Goal: Task Accomplishment & Management: Manage account settings

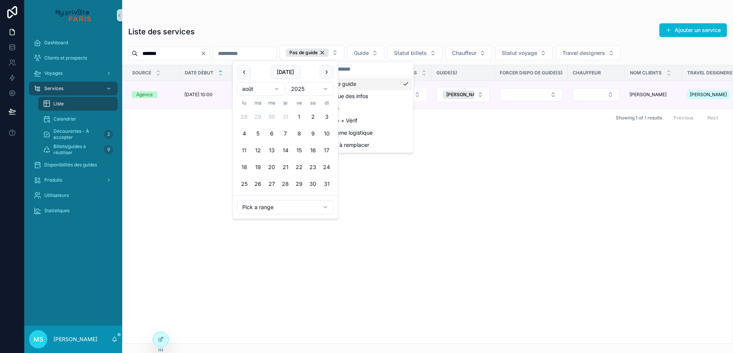
click at [273, 55] on input "scrollable content" at bounding box center [245, 53] width 63 height 11
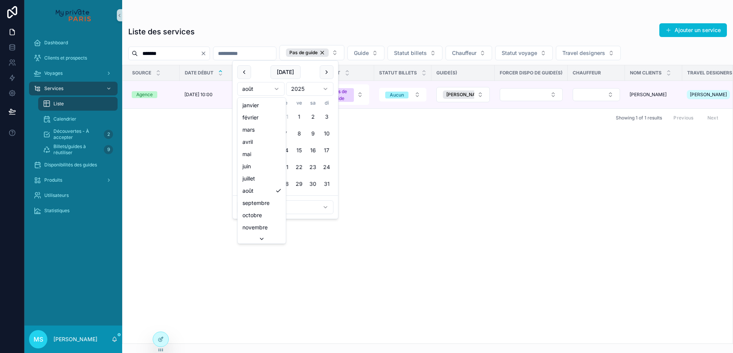
click at [267, 88] on html "Dashboard Clients et prospects Voyages Services Liste Calendrier Découvertes - …" at bounding box center [366, 176] width 733 height 353
click at [246, 152] on button "13" at bounding box center [245, 151] width 14 height 14
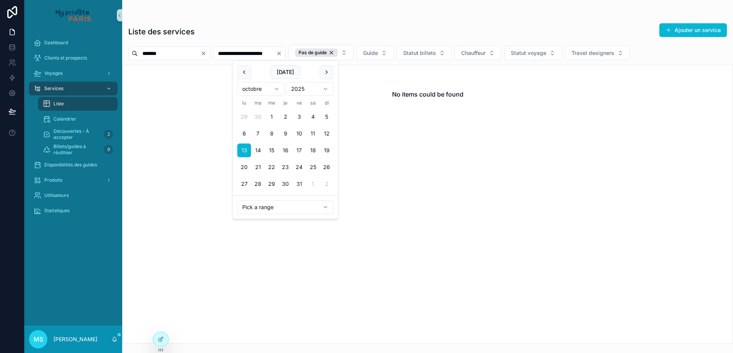
click at [341, 30] on div "Liste des services Ajouter un service" at bounding box center [427, 32] width 599 height 18
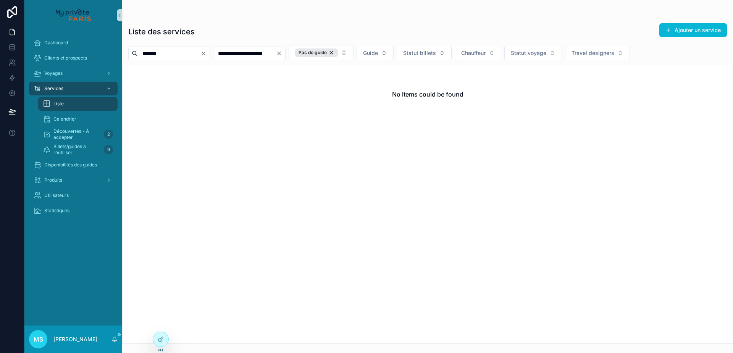
click at [286, 59] on div "**********" at bounding box center [249, 54] width 73 height 14
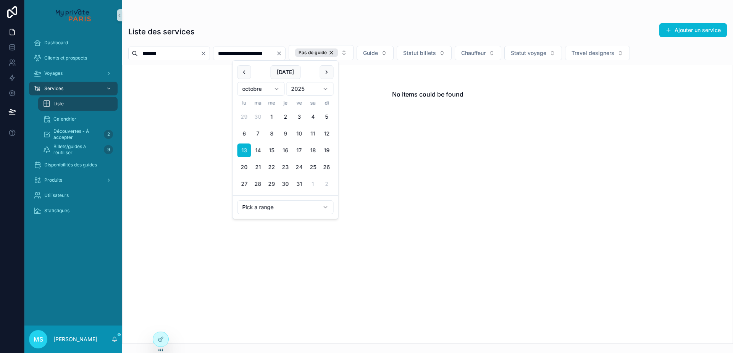
click at [276, 54] on input "**********" at bounding box center [245, 53] width 63 height 11
click at [301, 183] on button "31" at bounding box center [300, 184] width 14 height 14
type input "**********"
click at [327, 22] on div "**********" at bounding box center [427, 181] width 611 height 326
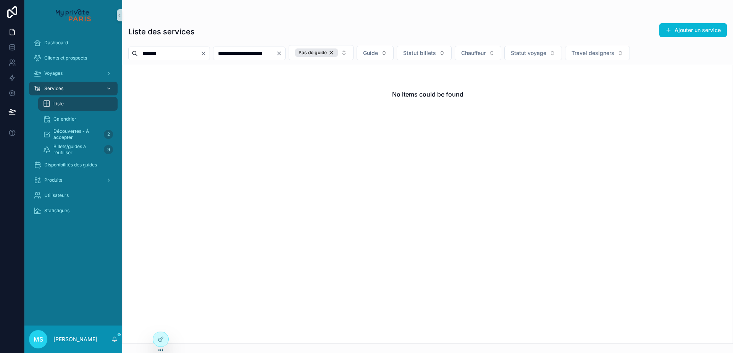
click at [207, 55] on icon "Clear" at bounding box center [204, 53] width 6 height 6
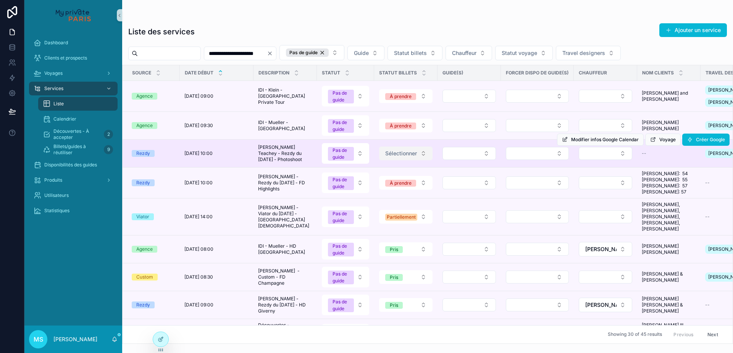
click at [420, 160] on button "Sélectionner" at bounding box center [405, 154] width 53 height 14
click at [455, 159] on button "Select Button" at bounding box center [469, 153] width 53 height 13
click at [521, 160] on button "Select Button" at bounding box center [537, 153] width 63 height 13
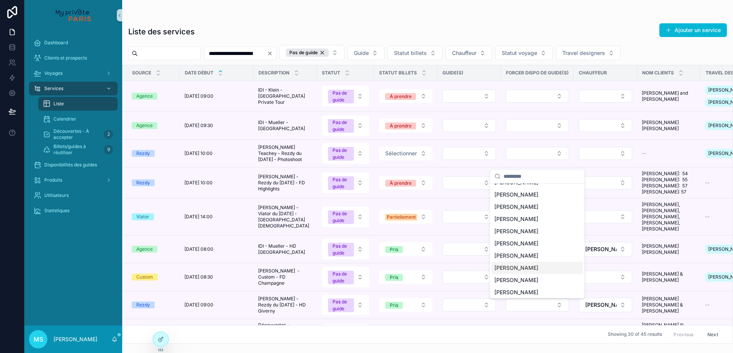
scroll to position [797, 0]
click at [521, 261] on span "[PERSON_NAME]" at bounding box center [517, 265] width 44 height 8
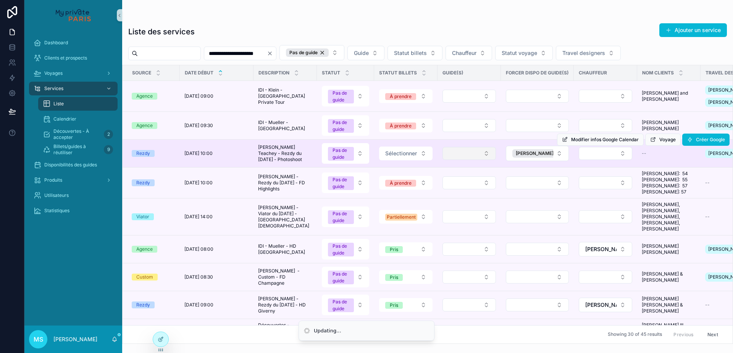
click at [477, 160] on button "Select Button" at bounding box center [469, 153] width 53 height 13
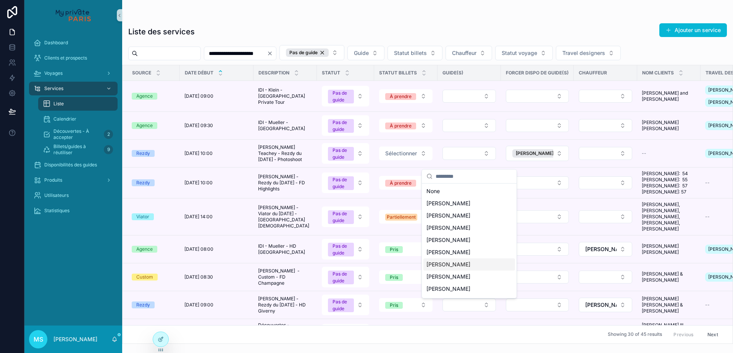
scroll to position [35, 0]
click at [471, 267] on span "[PERSON_NAME]" at bounding box center [449, 266] width 44 height 8
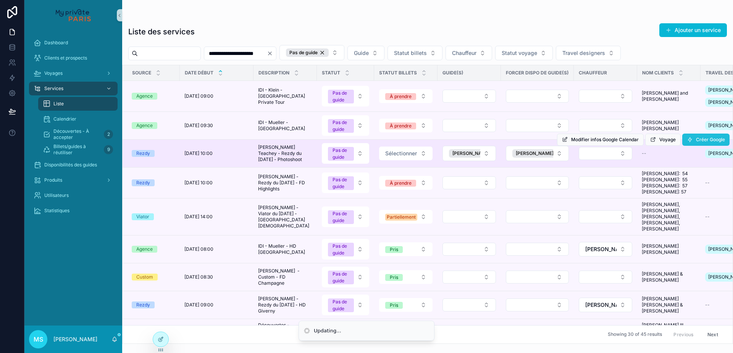
click at [698, 143] on span "Créer Google" at bounding box center [710, 140] width 29 height 6
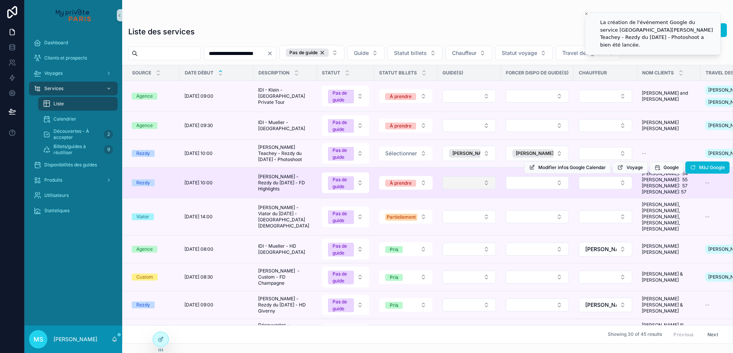
click at [467, 189] on button "Select Button" at bounding box center [469, 182] width 53 height 13
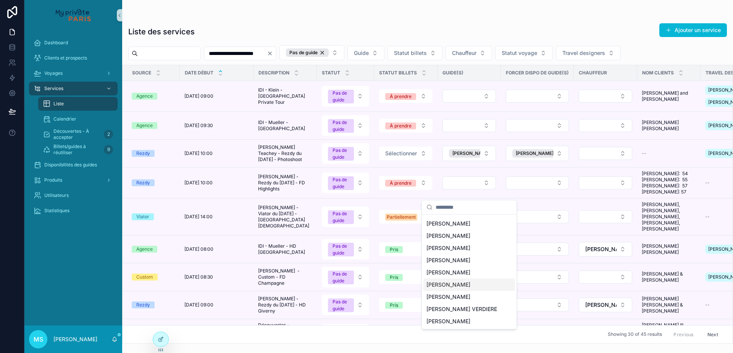
scroll to position [23, 0]
click at [458, 298] on span "[PERSON_NAME]" at bounding box center [449, 297] width 44 height 8
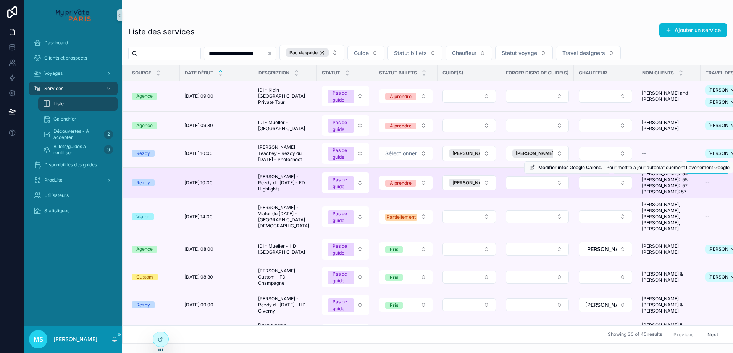
click at [707, 171] on span "MàJ Google" at bounding box center [712, 168] width 26 height 6
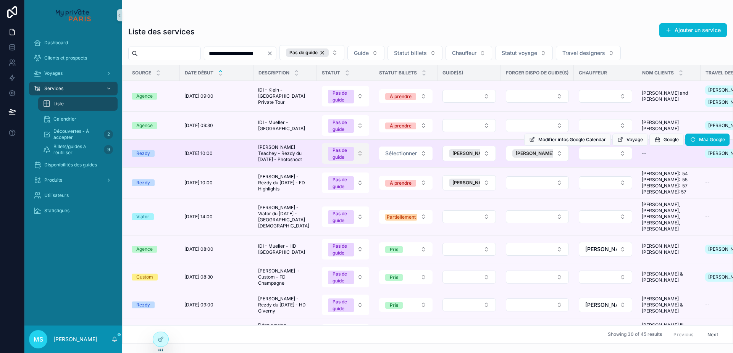
click at [361, 162] on button "Pas de guide" at bounding box center [345, 153] width 47 height 21
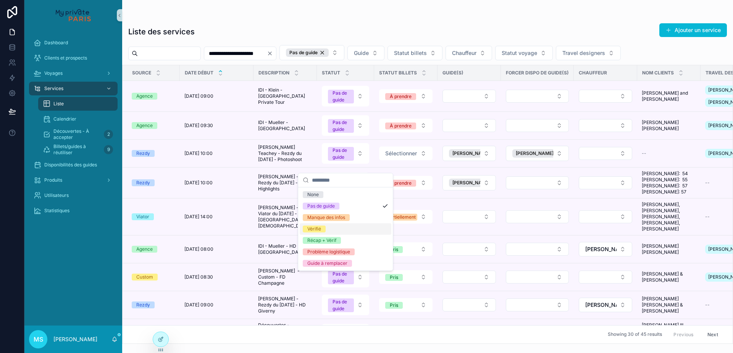
click at [361, 233] on div "Vérifié" at bounding box center [346, 228] width 92 height 11
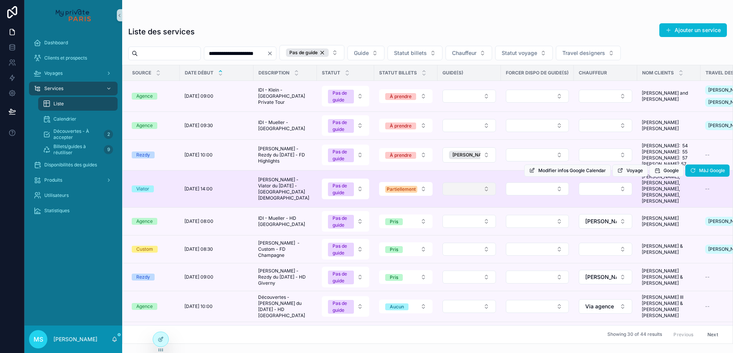
click at [459, 195] on button "Select Button" at bounding box center [469, 189] width 53 height 13
click at [512, 190] on button "Select Button" at bounding box center [537, 189] width 63 height 13
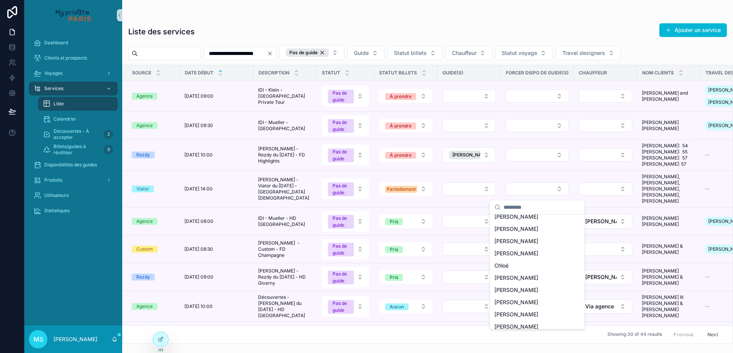
scroll to position [172, 0]
click at [514, 249] on span "[PERSON_NAME]" at bounding box center [517, 253] width 44 height 8
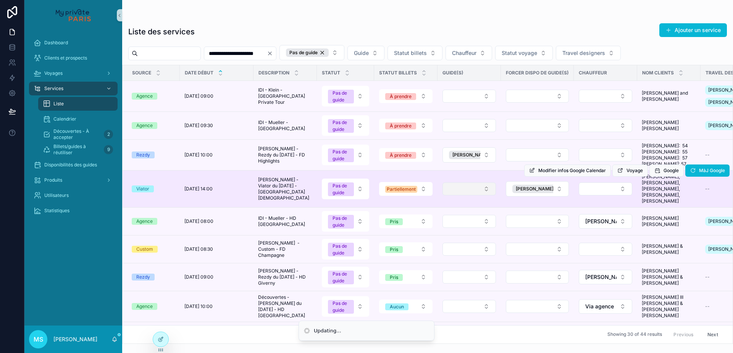
click at [485, 194] on button "Select Button" at bounding box center [469, 189] width 53 height 13
click at [468, 195] on button "Select Button" at bounding box center [469, 189] width 53 height 13
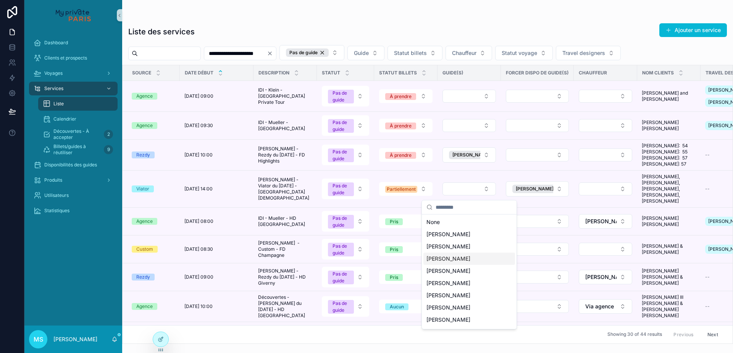
click at [461, 263] on div "[PERSON_NAME]" at bounding box center [470, 259] width 92 height 12
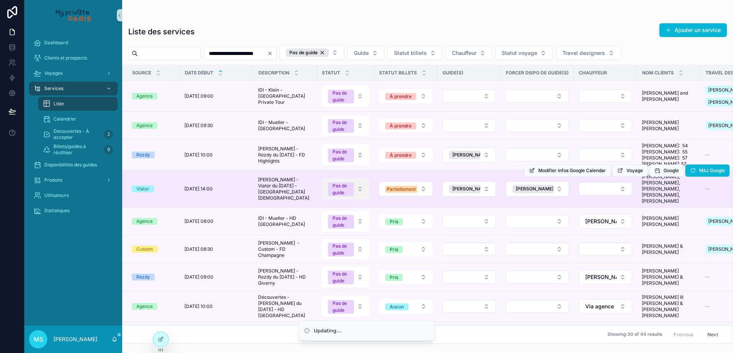
click at [362, 193] on button "Pas de guide" at bounding box center [345, 189] width 47 height 21
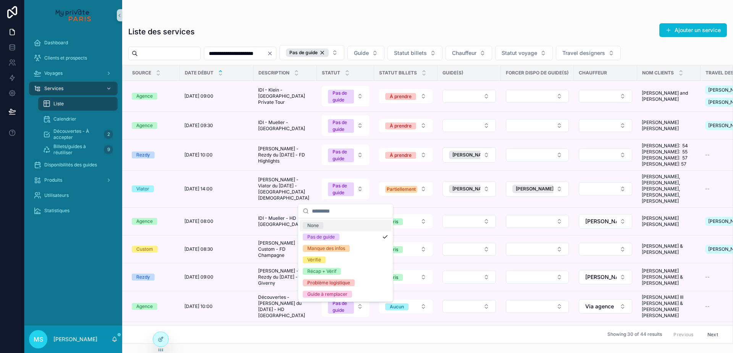
drag, startPoint x: 362, startPoint y: 193, endPoint x: 360, endPoint y: 213, distance: 20.0
click at [361, 199] on button "Pas de guide" at bounding box center [345, 189] width 47 height 21
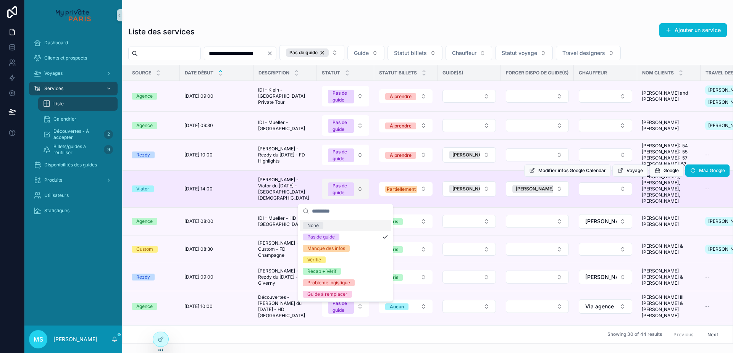
click at [360, 192] on button "Pas de guide" at bounding box center [345, 189] width 47 height 21
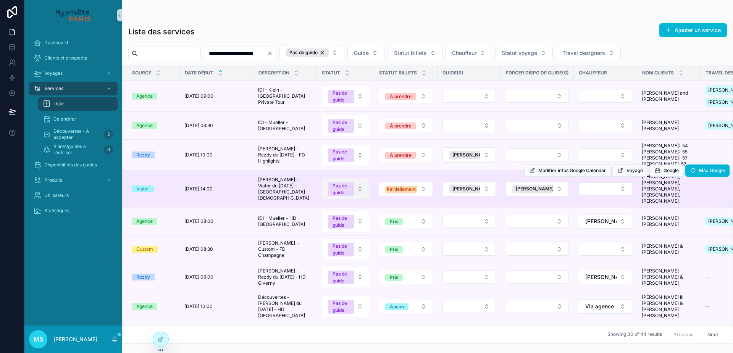
click at [360, 192] on button "Pas de guide" at bounding box center [345, 189] width 47 height 21
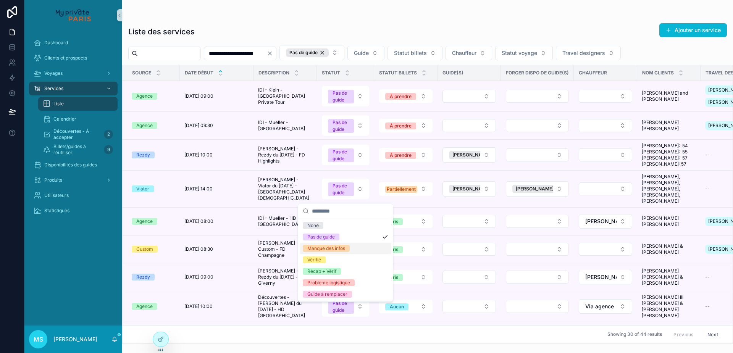
click at [356, 248] on div "Manque des infos" at bounding box center [346, 248] width 92 height 11
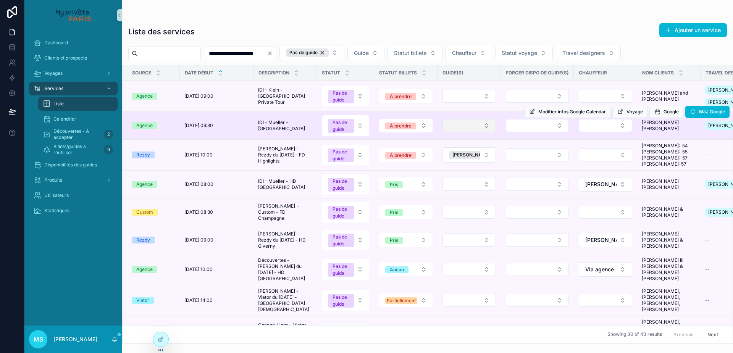
click at [461, 132] on button "Select Button" at bounding box center [469, 125] width 53 height 13
click at [514, 129] on button "Select Button" at bounding box center [537, 125] width 63 height 13
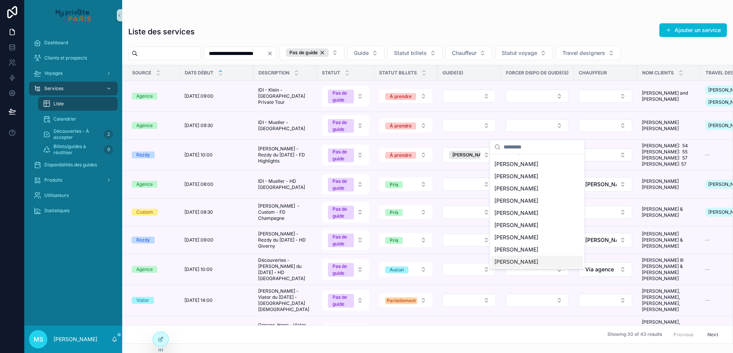
scroll to position [201, 0]
click at [512, 160] on div "[PERSON_NAME]" at bounding box center [538, 164] width 92 height 12
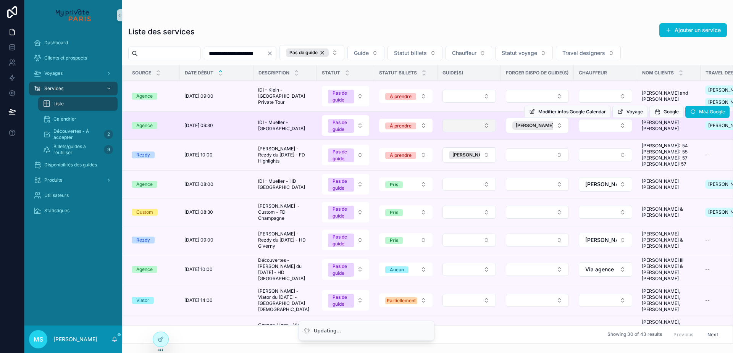
click at [489, 132] on button "Select Button" at bounding box center [469, 125] width 53 height 13
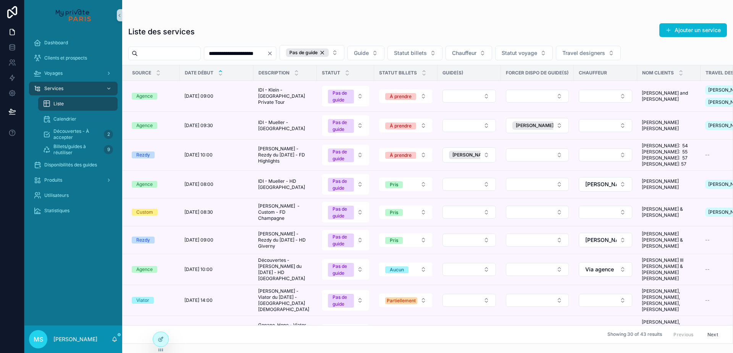
click at [472, 199] on td "scrollable content" at bounding box center [469, 185] width 63 height 28
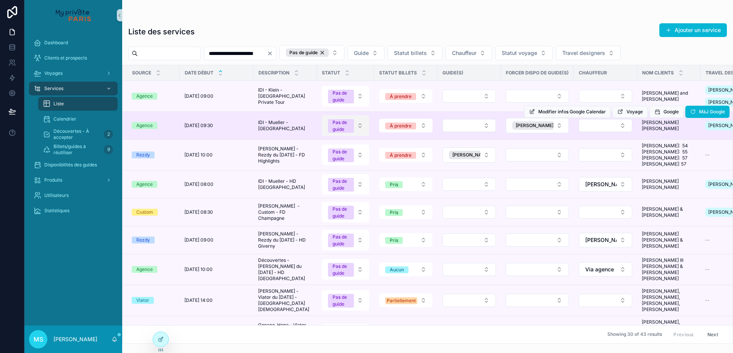
click at [361, 132] on button "Pas de guide" at bounding box center [345, 125] width 47 height 21
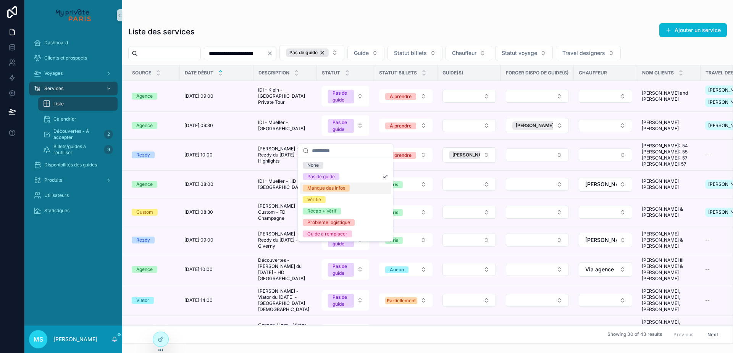
click at [356, 188] on div "Manque des infos" at bounding box center [346, 188] width 92 height 11
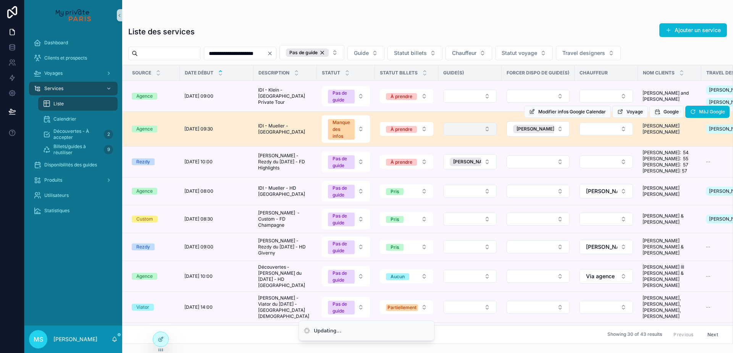
click at [471, 136] on button "Select Button" at bounding box center [469, 129] width 53 height 13
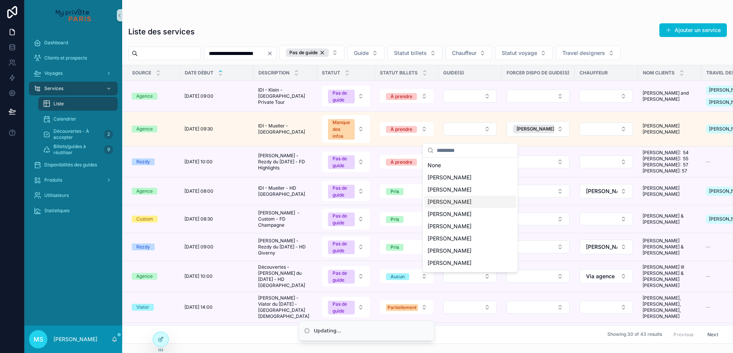
click at [459, 202] on span "[PERSON_NAME]" at bounding box center [450, 202] width 44 height 8
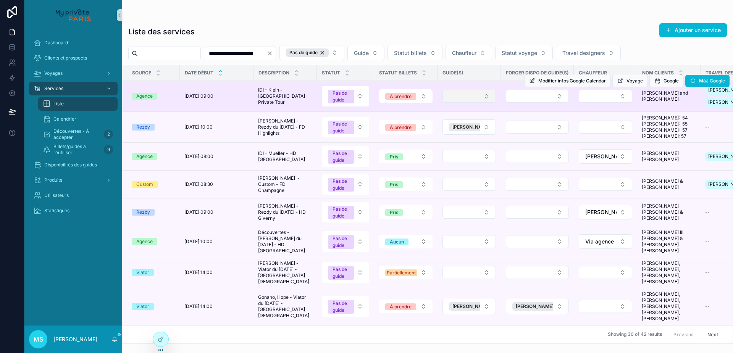
click at [478, 100] on button "Select Button" at bounding box center [469, 96] width 53 height 13
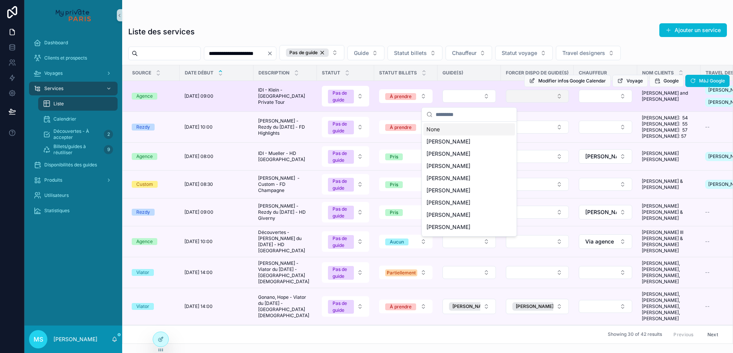
click at [512, 98] on button "Select Button" at bounding box center [537, 96] width 63 height 13
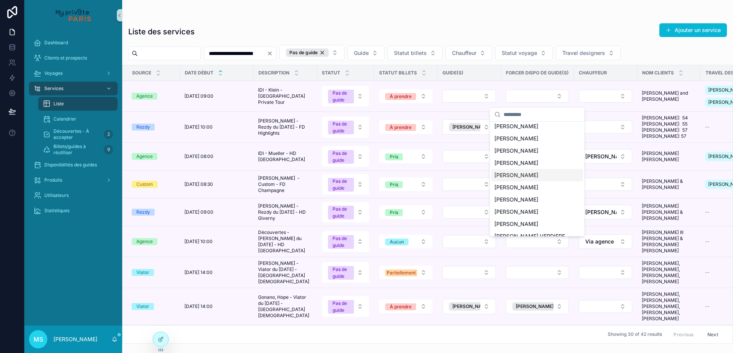
scroll to position [789, 0]
click at [527, 220] on span "[PERSON_NAME]" at bounding box center [517, 224] width 44 height 8
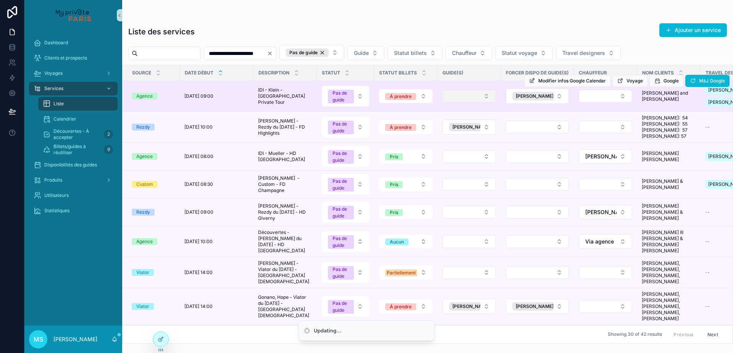
click at [480, 102] on button "Select Button" at bounding box center [469, 96] width 53 height 13
click at [482, 103] on button "Select Button" at bounding box center [469, 96] width 53 height 13
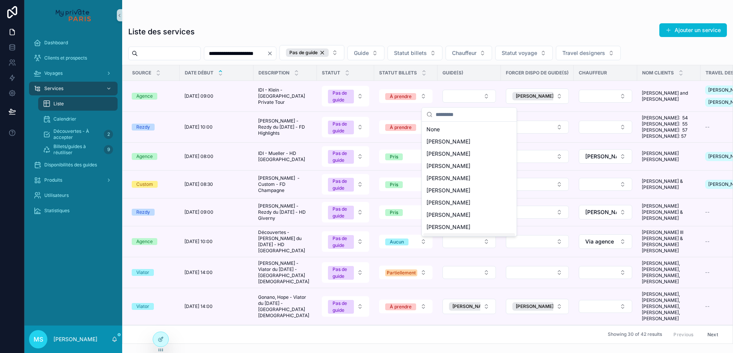
scroll to position [35, 0]
click at [473, 205] on div "[PERSON_NAME]" at bounding box center [470, 204] width 92 height 12
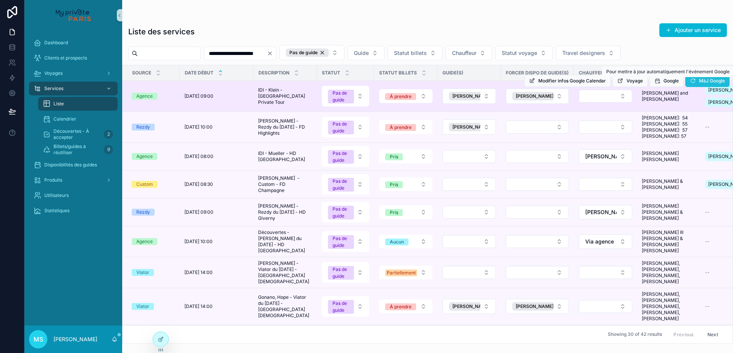
click at [705, 81] on span "MàJ Google" at bounding box center [712, 81] width 26 height 6
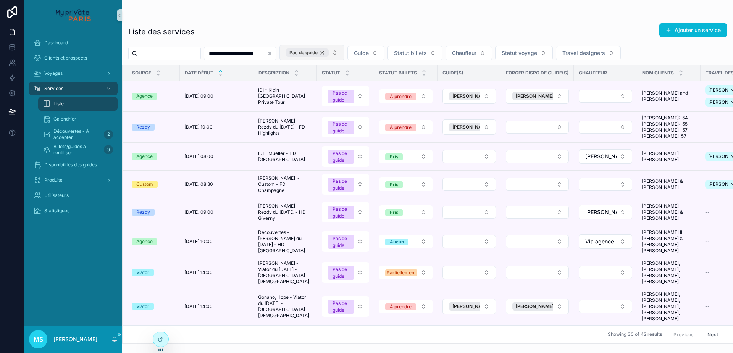
click at [329, 52] on div "Pas de guide" at bounding box center [307, 53] width 43 height 8
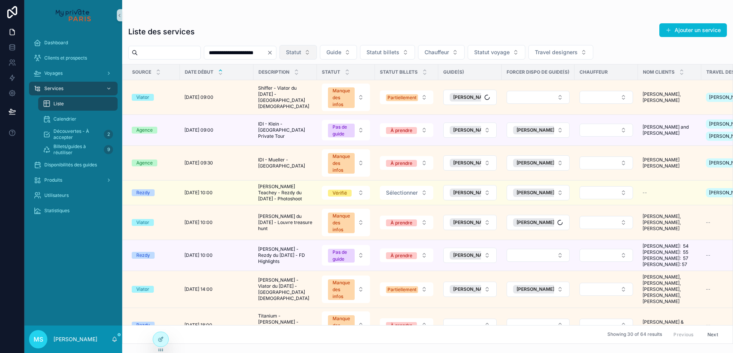
click at [174, 55] on input "scrollable content" at bounding box center [169, 52] width 63 height 11
click at [172, 53] on input "scrollable content" at bounding box center [169, 52] width 63 height 11
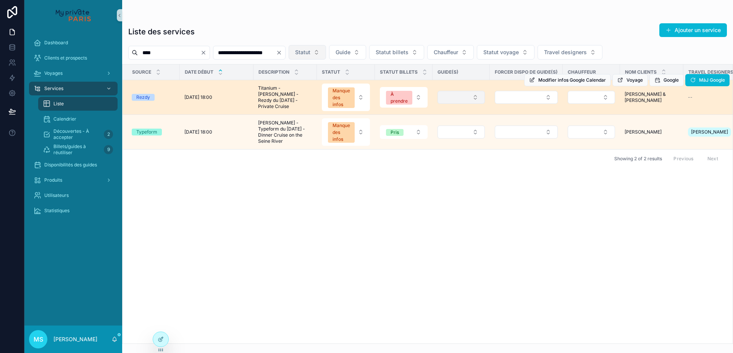
click at [469, 96] on button "Select Button" at bounding box center [461, 97] width 47 height 13
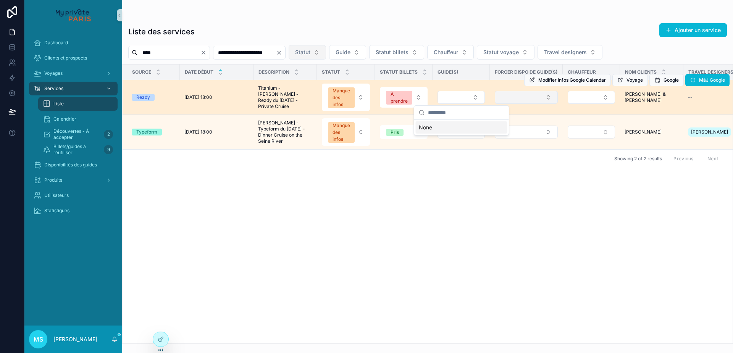
click at [527, 101] on button "Select Button" at bounding box center [526, 97] width 63 height 13
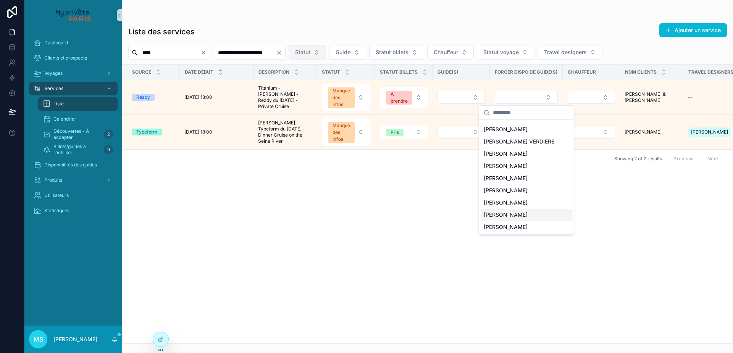
scroll to position [875, 0]
click at [509, 180] on span "[PERSON_NAME]" at bounding box center [506, 184] width 44 height 8
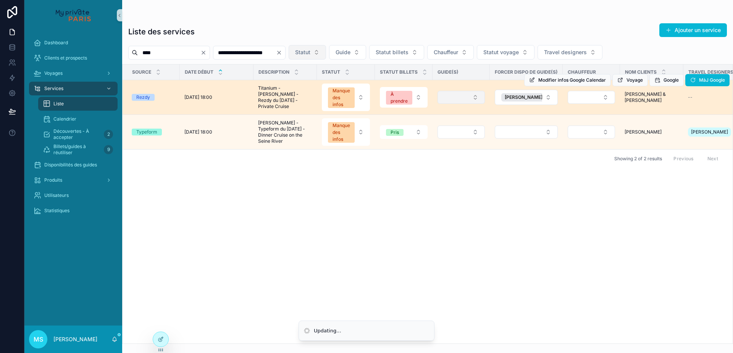
click at [477, 98] on button "Select Button" at bounding box center [461, 97] width 47 height 13
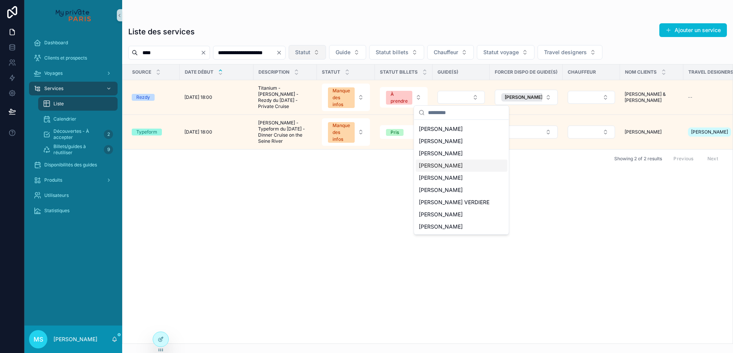
scroll to position [47, 0]
click at [454, 214] on span "[PERSON_NAME]" at bounding box center [441, 215] width 44 height 8
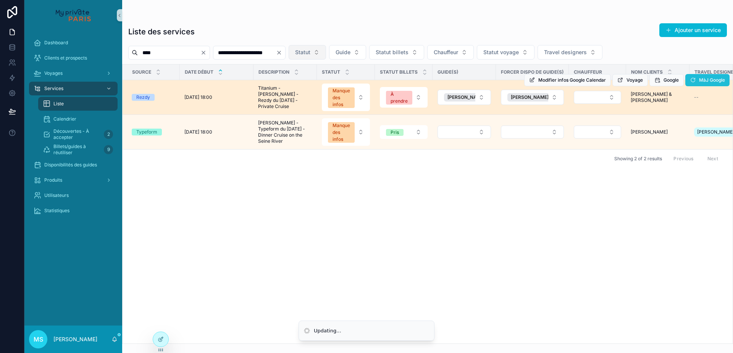
click at [703, 81] on span "MàJ Google" at bounding box center [712, 80] width 26 height 6
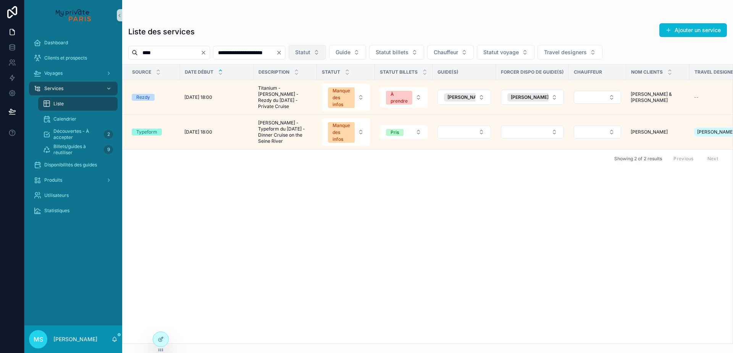
drag, startPoint x: 191, startPoint y: 55, endPoint x: 141, endPoint y: 54, distance: 50.1
click at [141, 54] on input "****" at bounding box center [169, 52] width 63 height 11
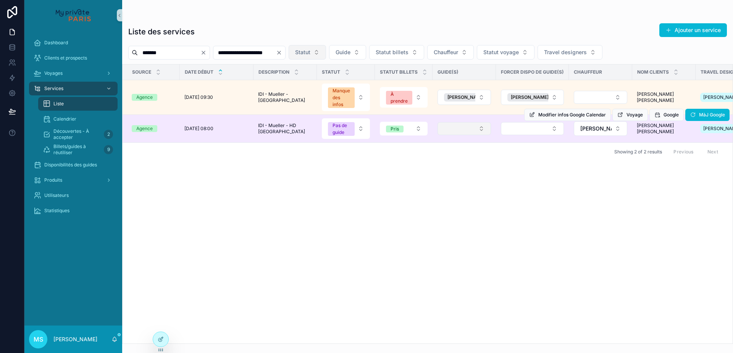
click at [461, 134] on button "Select Button" at bounding box center [464, 128] width 53 height 13
click at [514, 128] on button "Select Button" at bounding box center [532, 128] width 63 height 13
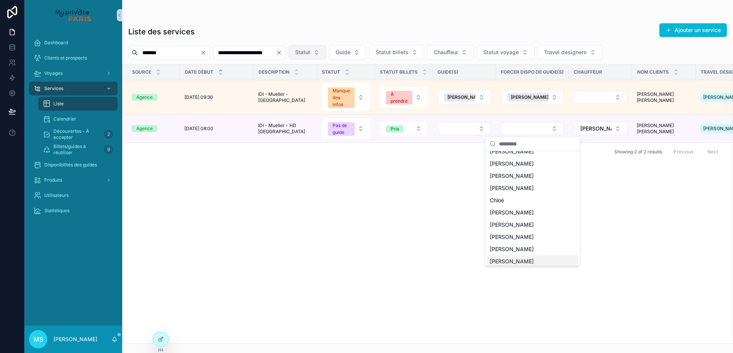
scroll to position [147, 0]
click at [519, 211] on span "[PERSON_NAME]" at bounding box center [512, 215] width 44 height 8
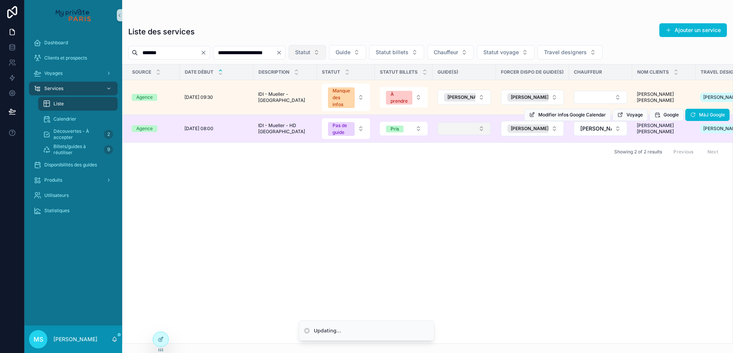
click at [462, 133] on button "Select Button" at bounding box center [464, 128] width 53 height 13
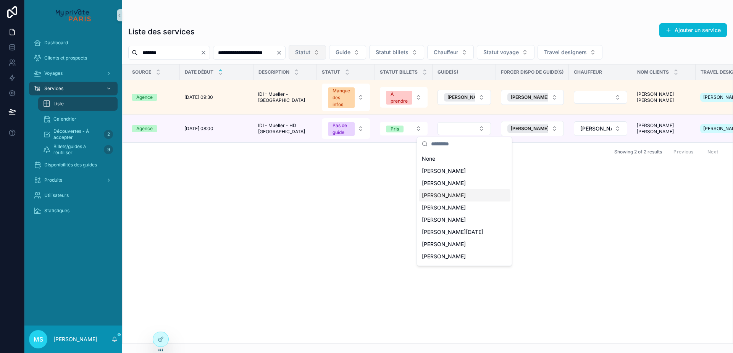
click at [464, 199] on div "[PERSON_NAME]" at bounding box center [465, 195] width 92 height 12
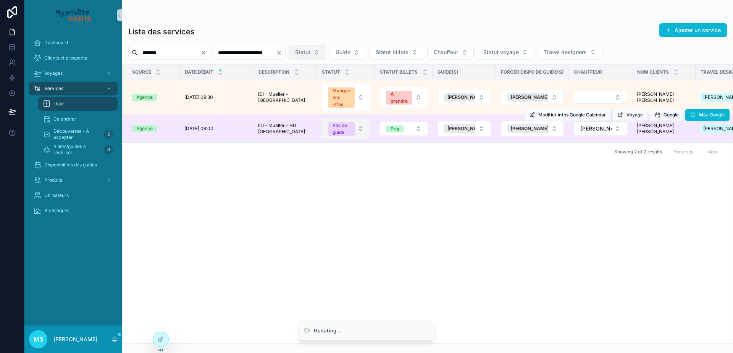
click at [361, 128] on button "Pas de guide" at bounding box center [346, 128] width 48 height 21
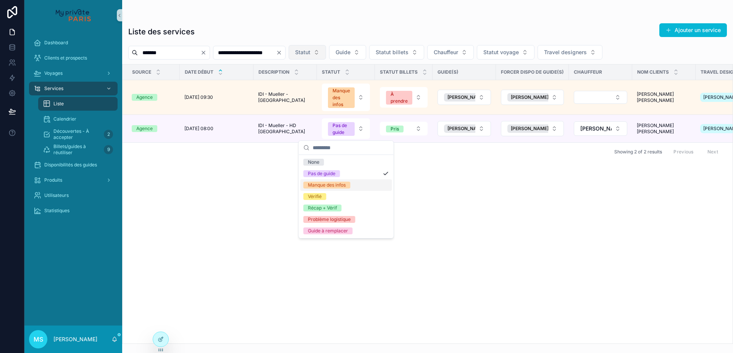
click at [363, 186] on div "Manque des infos" at bounding box center [347, 185] width 92 height 11
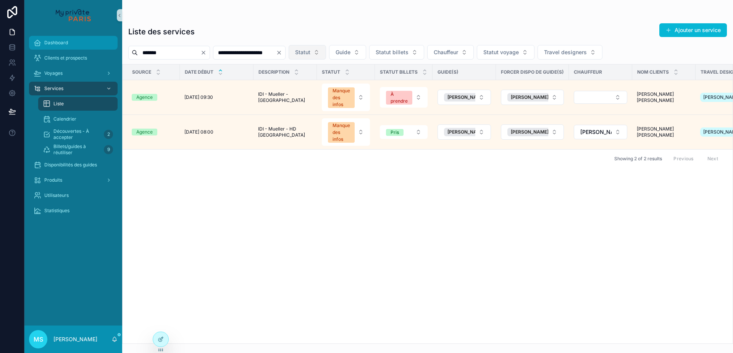
drag, startPoint x: 187, startPoint y: 49, endPoint x: 114, endPoint y: 47, distance: 72.6
click at [114, 47] on div "**********" at bounding box center [378, 176] width 709 height 353
drag, startPoint x: 189, startPoint y: 52, endPoint x: 131, endPoint y: 50, distance: 57.7
click at [131, 50] on div "*******" at bounding box center [169, 53] width 82 height 14
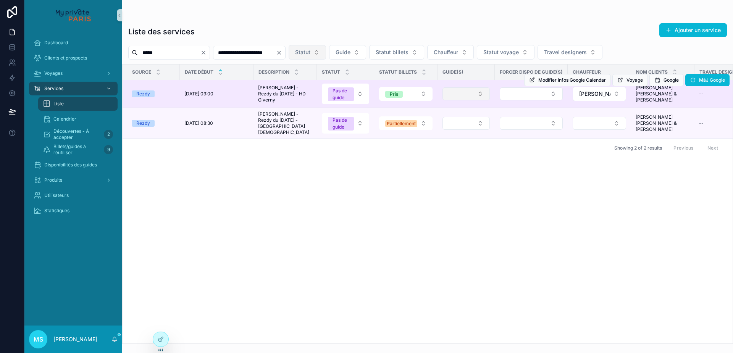
click at [485, 91] on button "Select Button" at bounding box center [466, 93] width 47 height 13
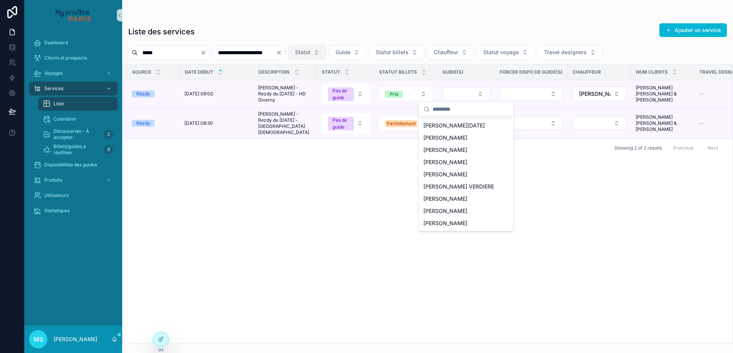
scroll to position [60, 0]
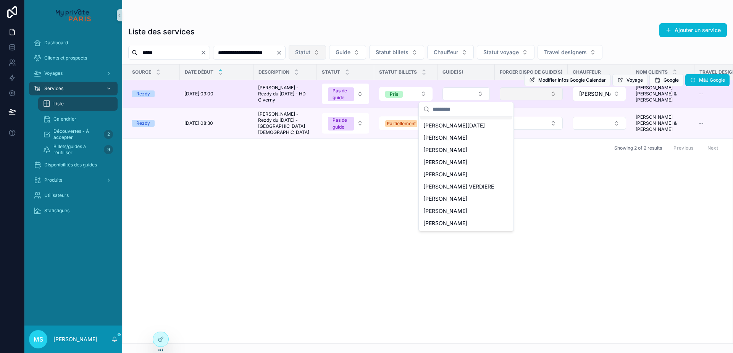
click at [510, 99] on button "Select Button" at bounding box center [531, 93] width 63 height 13
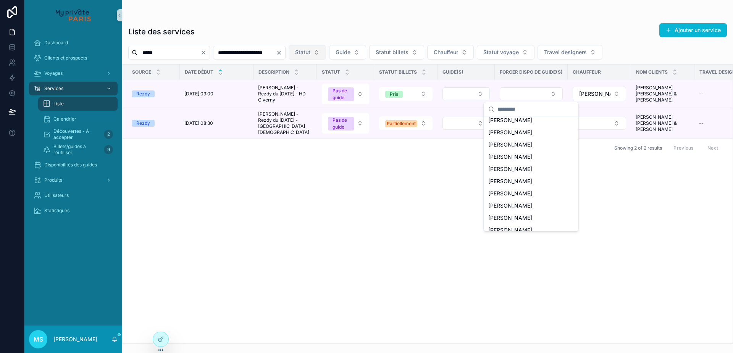
scroll to position [722, 0]
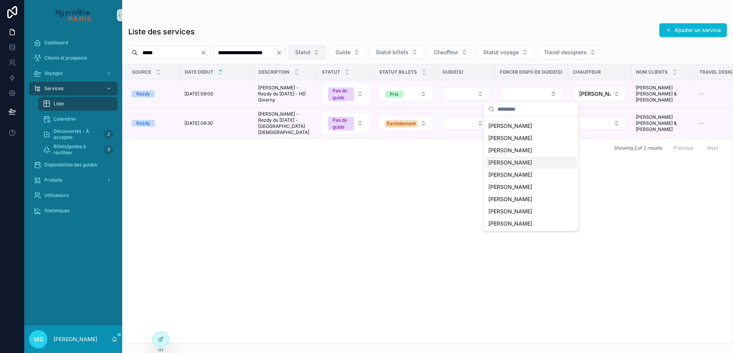
click at [518, 159] on span "[PERSON_NAME]" at bounding box center [511, 163] width 44 height 8
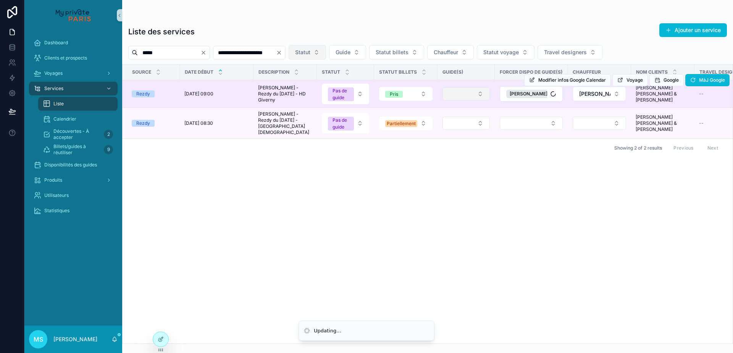
click at [470, 95] on button "Select Button" at bounding box center [466, 93] width 47 height 13
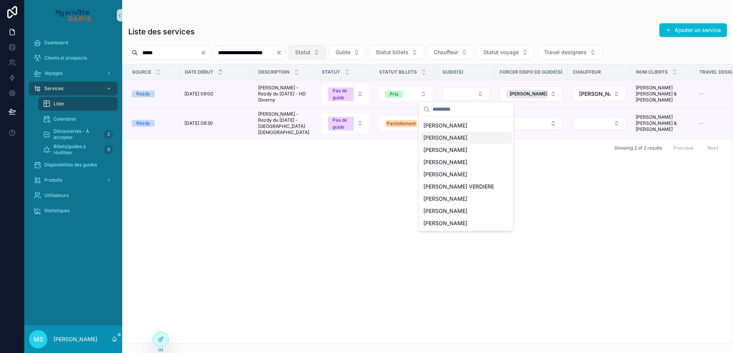
scroll to position [72, 0]
click at [449, 165] on span "[PERSON_NAME]" at bounding box center [446, 163] width 44 height 8
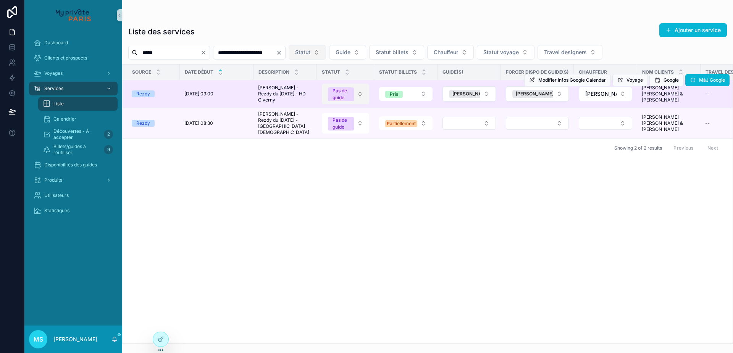
click at [363, 93] on button "Pas de guide" at bounding box center [345, 94] width 47 height 21
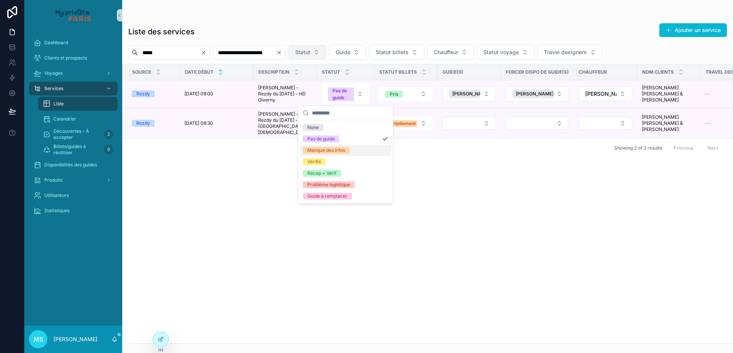
click at [353, 150] on div "Manque des infos" at bounding box center [346, 150] width 92 height 11
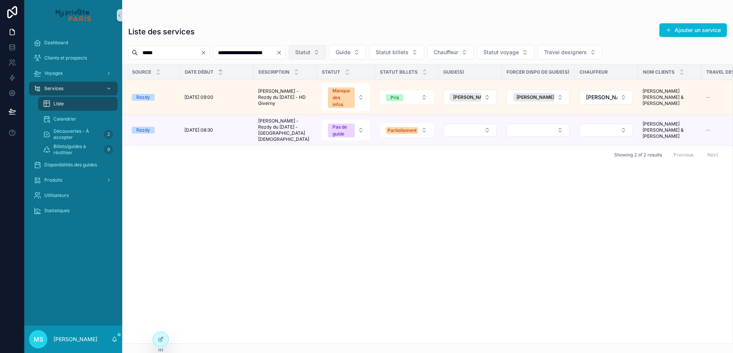
drag, startPoint x: 189, startPoint y: 57, endPoint x: 130, endPoint y: 55, distance: 59.2
click at [130, 55] on div "*****" at bounding box center [169, 53] width 82 height 14
type input "******"
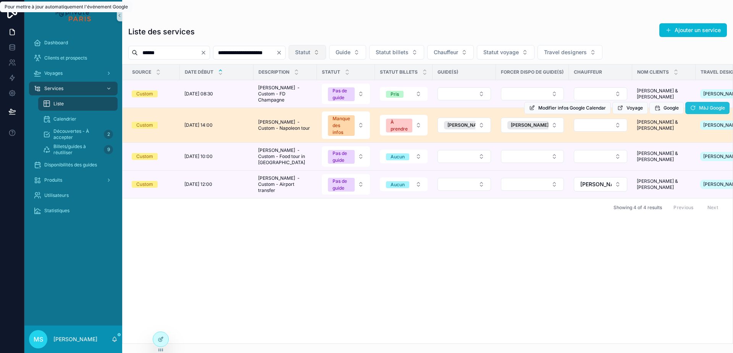
click at [701, 107] on tbody "Custom [DATE] 08:30 [DATE] 08:30 [PERSON_NAME] - Custom - FD Champagne [PERSON_…" at bounding box center [561, 139] width 877 height 118
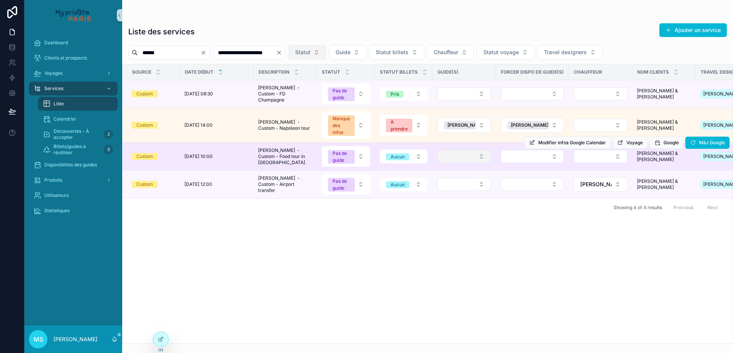
click at [461, 159] on button "Select Button" at bounding box center [464, 156] width 53 height 13
click at [518, 160] on button "Select Button" at bounding box center [532, 156] width 63 height 13
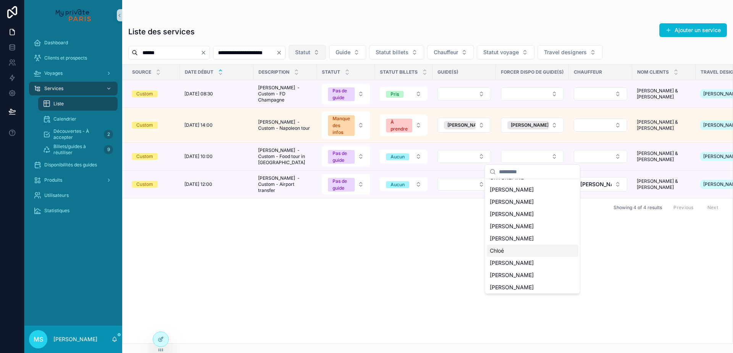
scroll to position [153, 0]
click at [504, 258] on span "[PERSON_NAME]" at bounding box center [512, 262] width 44 height 8
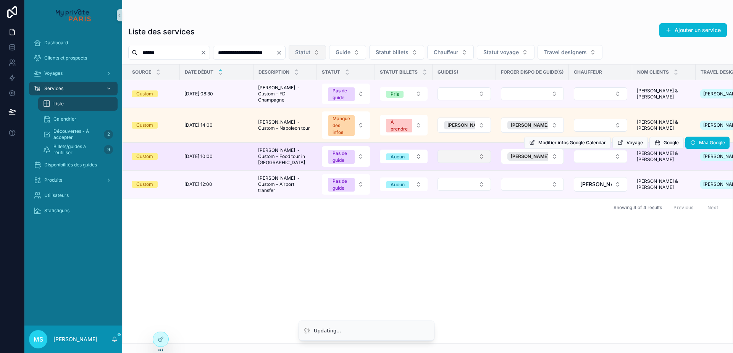
click at [474, 156] on button "Select Button" at bounding box center [464, 156] width 53 height 13
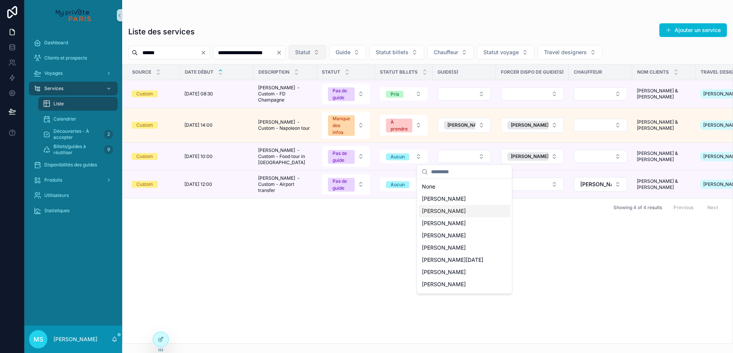
click at [470, 207] on div "[PERSON_NAME]" at bounding box center [465, 211] width 92 height 12
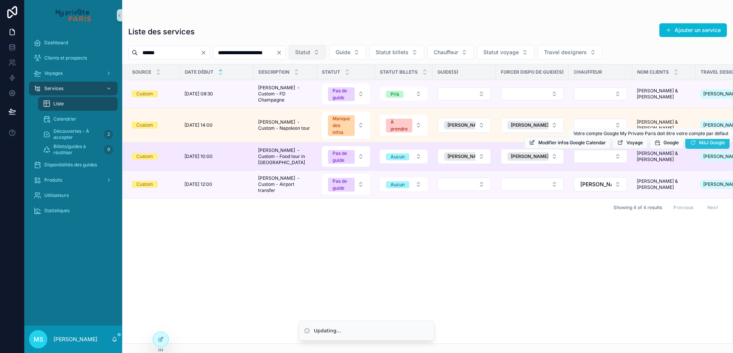
click at [699, 142] on button "MàJ Google" at bounding box center [708, 143] width 44 height 12
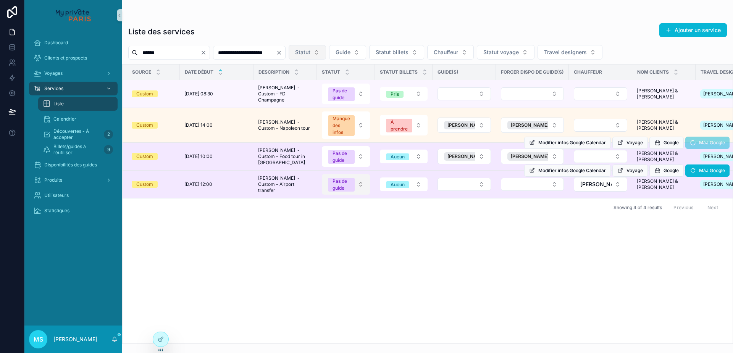
click at [360, 188] on button "Pas de guide" at bounding box center [346, 184] width 48 height 21
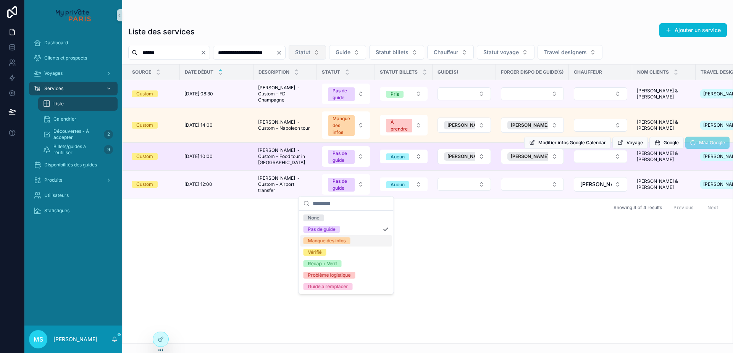
click at [346, 242] on div "Manque des infos" at bounding box center [327, 241] width 38 height 7
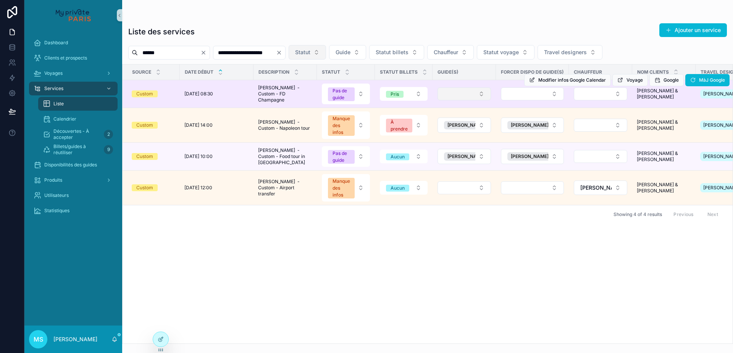
click at [484, 95] on button "Select Button" at bounding box center [464, 93] width 53 height 13
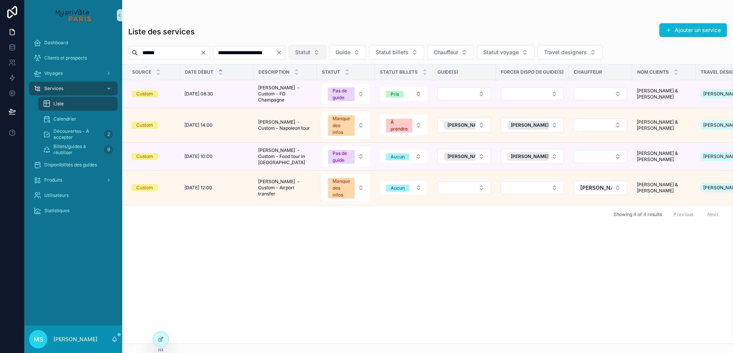
click at [484, 95] on button "Select Button" at bounding box center [464, 93] width 53 height 13
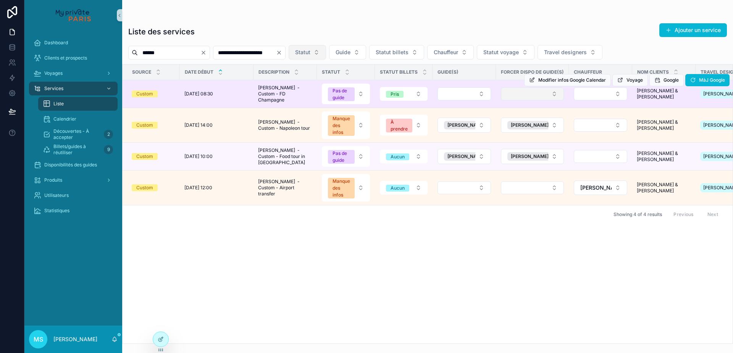
click at [510, 97] on button "Select Button" at bounding box center [532, 93] width 63 height 13
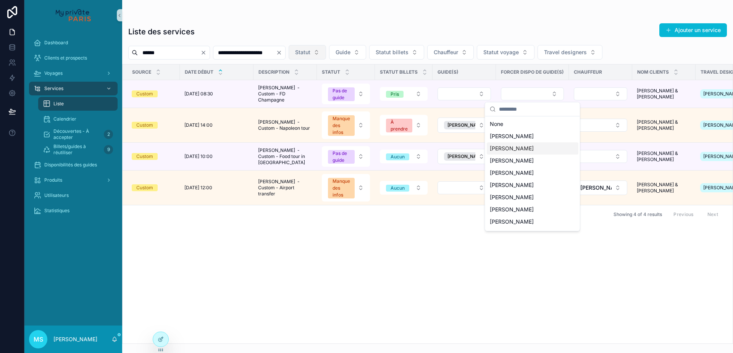
click at [508, 149] on span "[PERSON_NAME]" at bounding box center [512, 149] width 44 height 8
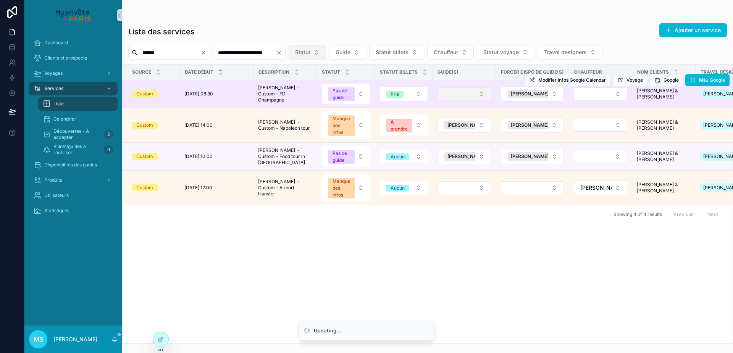
click at [483, 95] on button "Select Button" at bounding box center [464, 93] width 53 height 13
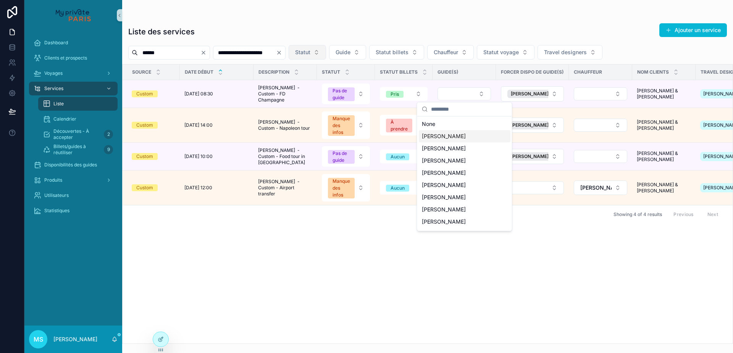
click at [468, 135] on div "[PERSON_NAME]" at bounding box center [465, 136] width 92 height 12
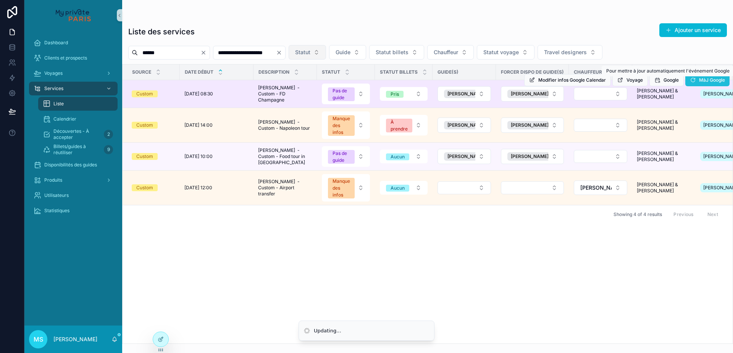
click at [704, 80] on span "MàJ Google" at bounding box center [712, 80] width 26 height 6
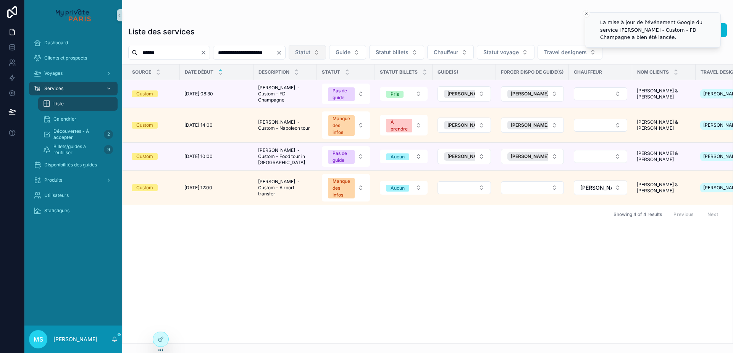
drag, startPoint x: 209, startPoint y: 53, endPoint x: 118, endPoint y: 53, distance: 91.7
click at [118, 53] on div "**********" at bounding box center [378, 176] width 709 height 353
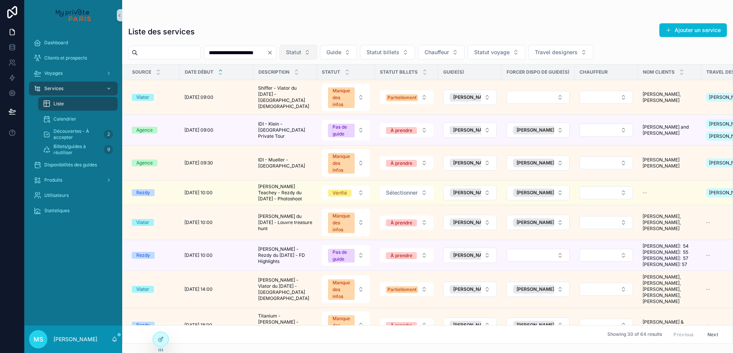
click at [317, 53] on button "Statut" at bounding box center [298, 52] width 37 height 15
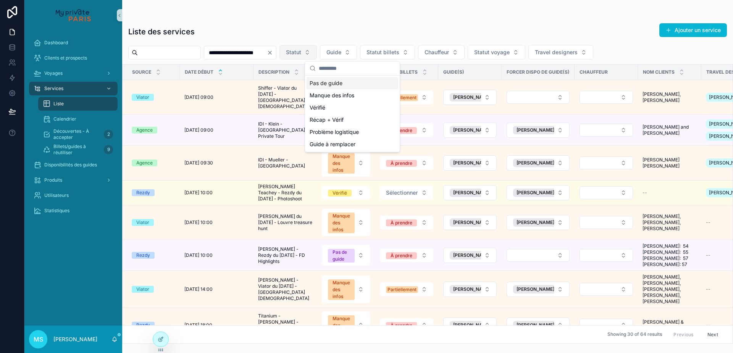
click at [317, 53] on button "Statut" at bounding box center [298, 52] width 37 height 15
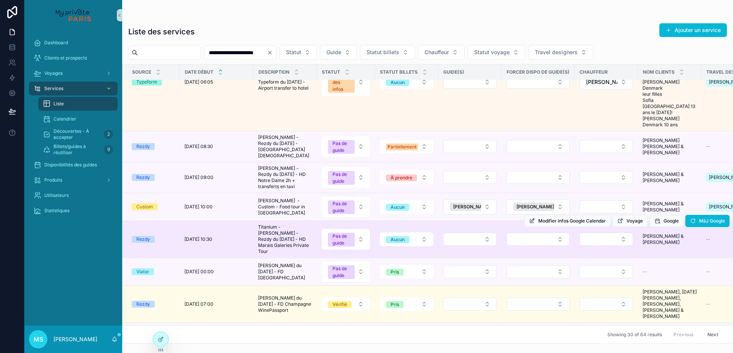
scroll to position [624, 0]
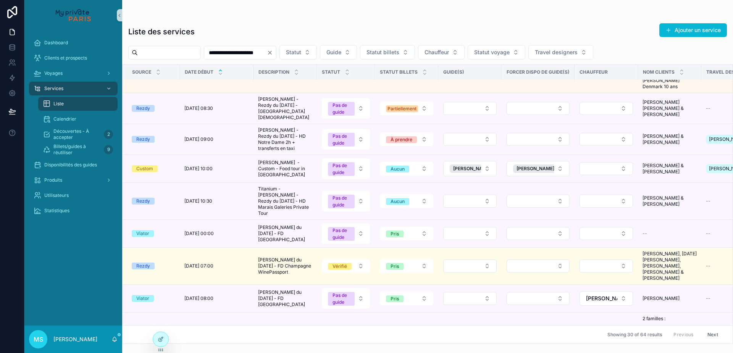
click at [520, 195] on button "Select Button" at bounding box center [538, 201] width 63 height 13
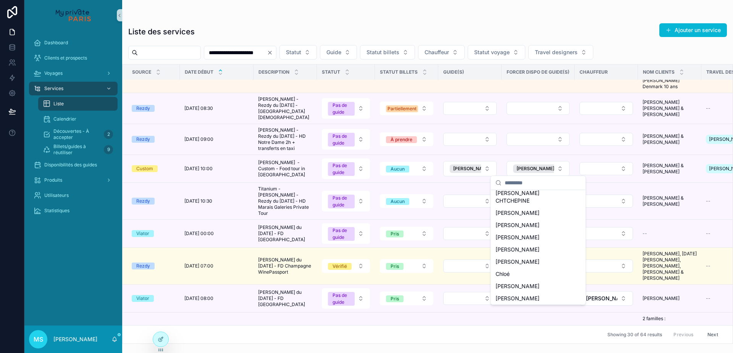
scroll to position [170, 0]
click at [513, 238] on div "Chloé" at bounding box center [539, 243] width 92 height 12
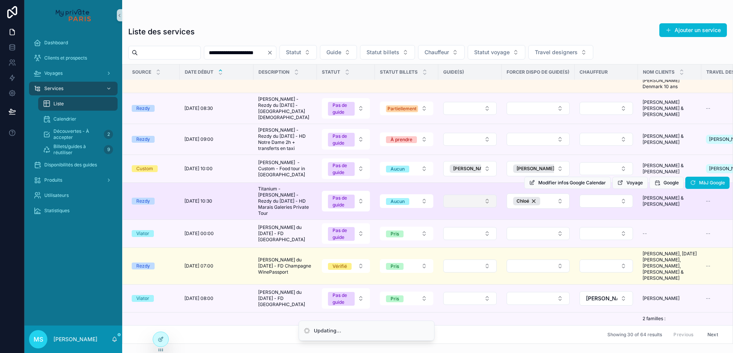
click at [479, 195] on button "Select Button" at bounding box center [469, 201] width 53 height 13
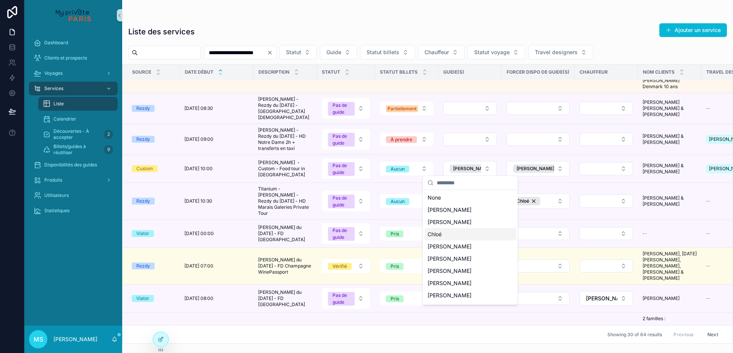
click at [467, 235] on div "Chloé" at bounding box center [471, 234] width 92 height 12
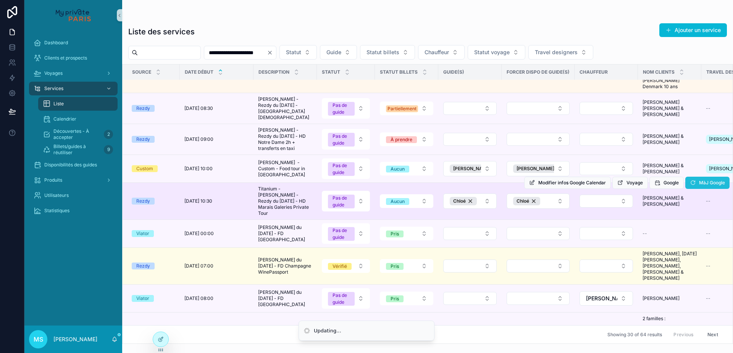
click at [705, 180] on span "MàJ Google" at bounding box center [712, 183] width 26 height 6
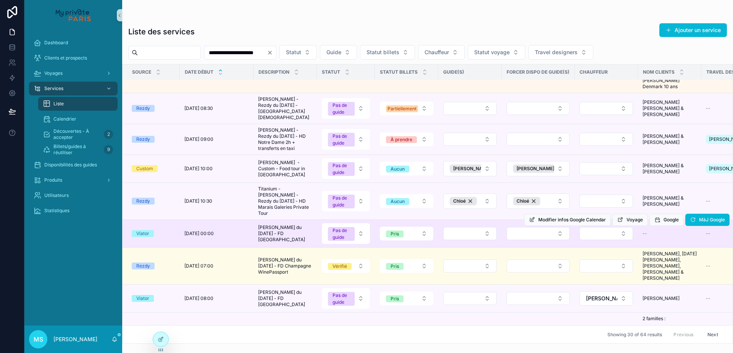
scroll to position [692, 0]
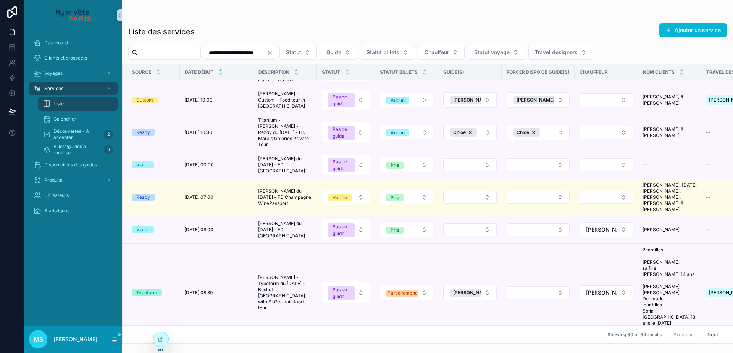
click at [473, 223] on button "Select Button" at bounding box center [469, 229] width 53 height 13
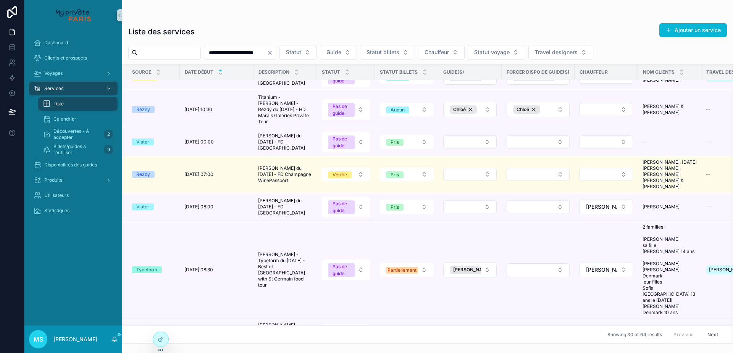
click at [473, 201] on button "Select Button" at bounding box center [469, 207] width 53 height 13
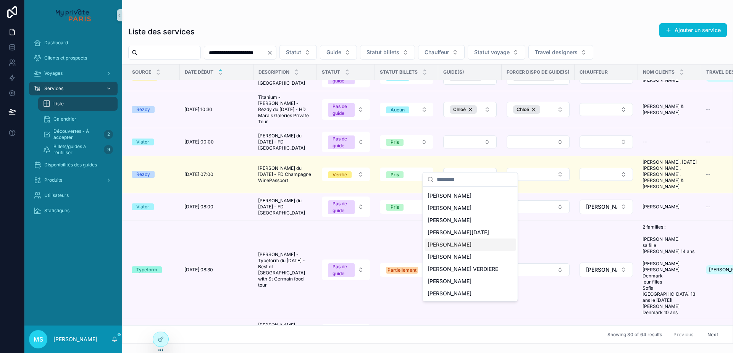
scroll to position [11, 0]
click at [474, 292] on div "[PERSON_NAME]" at bounding box center [471, 294] width 92 height 12
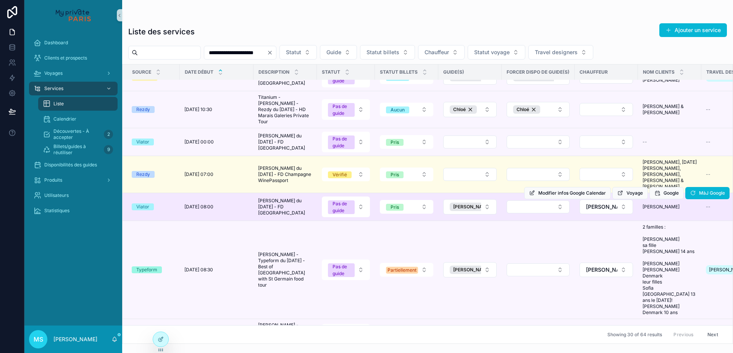
click at [686, 180] on div "Modifier infos Google Calendar Voyage Google MàJ Google" at bounding box center [626, 194] width 205 height 28
click at [699, 187] on button "MàJ Google" at bounding box center [708, 193] width 44 height 12
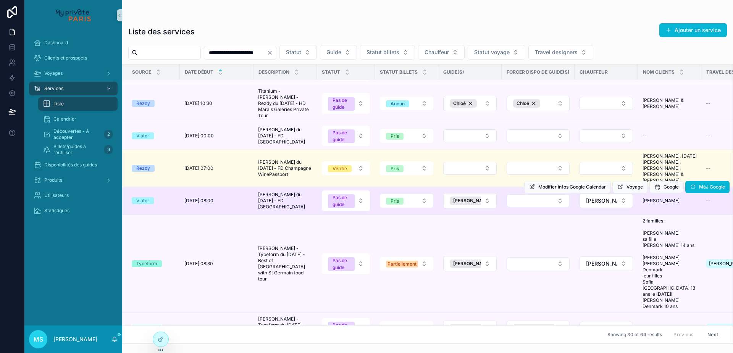
scroll to position [815, 0]
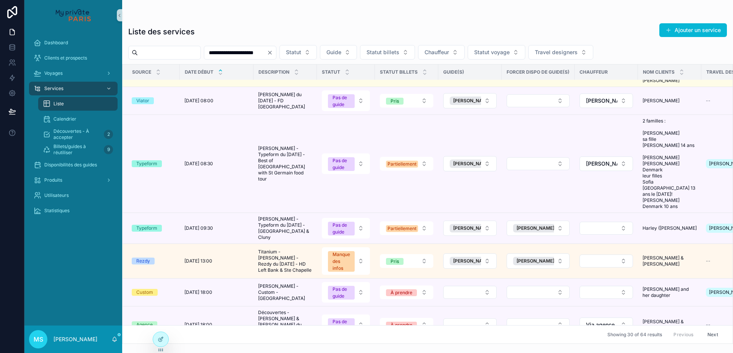
click at [456, 286] on button "Select Button" at bounding box center [469, 292] width 53 height 13
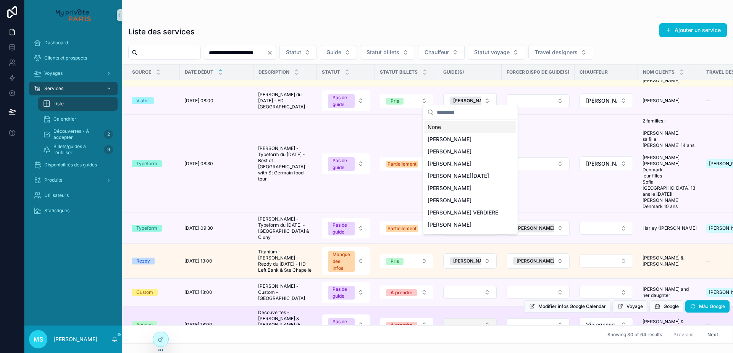
scroll to position [0, 0]
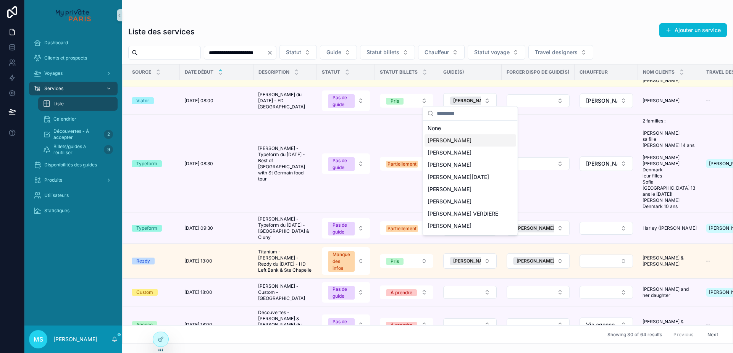
click at [451, 141] on span "[PERSON_NAME]" at bounding box center [450, 141] width 44 height 8
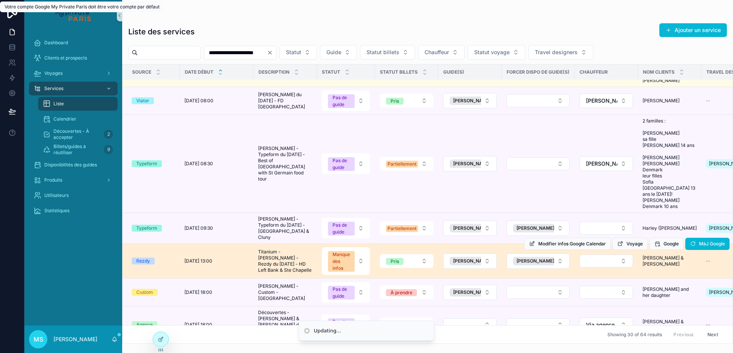
click at [698, 244] on td "[PERSON_NAME] & [PERSON_NAME] & [PERSON_NAME]" at bounding box center [669, 261] width 63 height 35
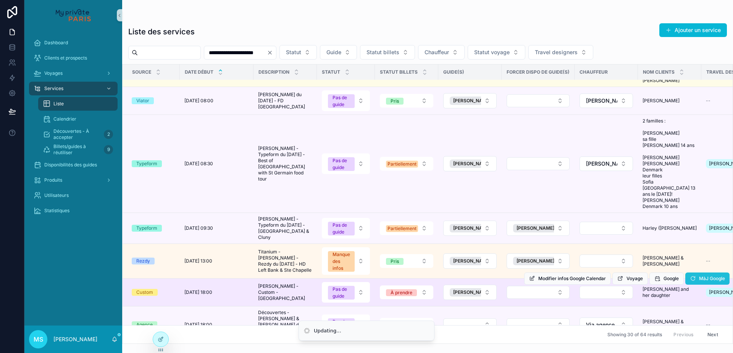
click at [699, 273] on button "MàJ Google" at bounding box center [708, 279] width 44 height 12
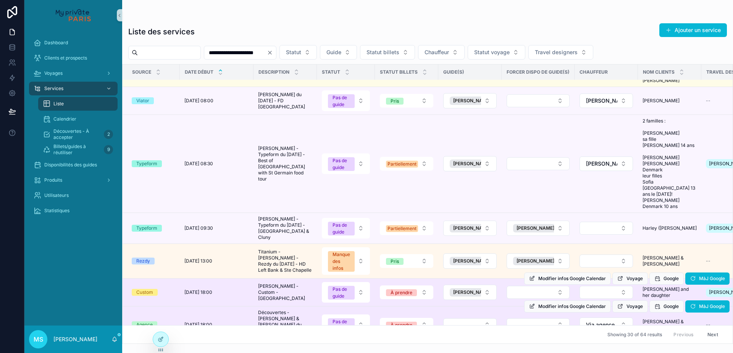
click at [466, 318] on form "scrollable content" at bounding box center [470, 325] width 54 height 14
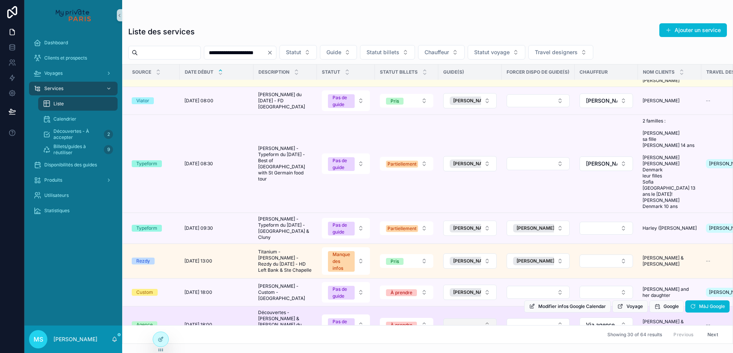
click at [464, 319] on button "Select Button" at bounding box center [469, 325] width 53 height 13
click at [474, 319] on button "Select Button" at bounding box center [469, 325] width 53 height 13
click at [531, 288] on div "Modifier infos Google Calendar Voyage Google MàJ Google" at bounding box center [626, 306] width 205 height 37
click at [529, 319] on button "Select Button" at bounding box center [538, 325] width 63 height 13
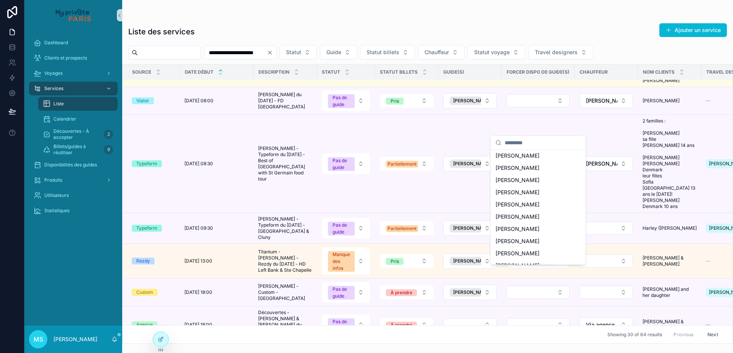
scroll to position [290, 0]
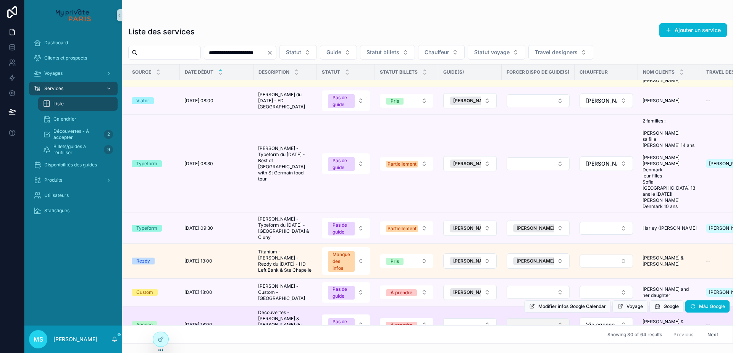
click at [520, 319] on button "Select Button" at bounding box center [538, 325] width 63 height 13
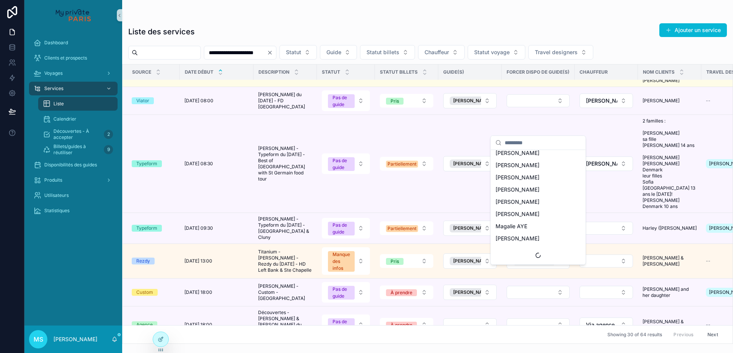
scroll to position [538, 0]
click at [519, 240] on span "[PERSON_NAME]" at bounding box center [518, 239] width 44 height 8
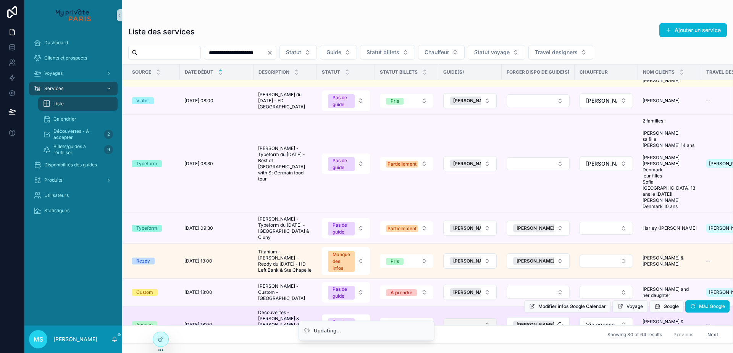
click at [490, 319] on button "Select Button" at bounding box center [469, 325] width 53 height 13
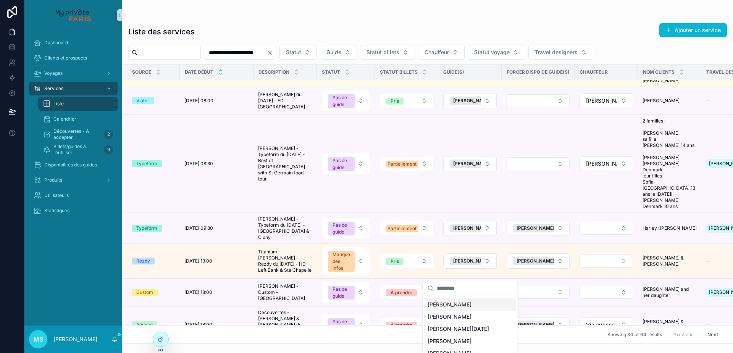
scroll to position [23, 0]
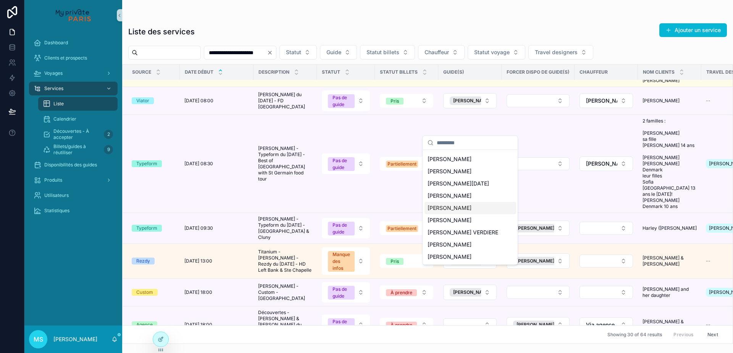
click at [457, 210] on span "[PERSON_NAME]" at bounding box center [450, 208] width 44 height 8
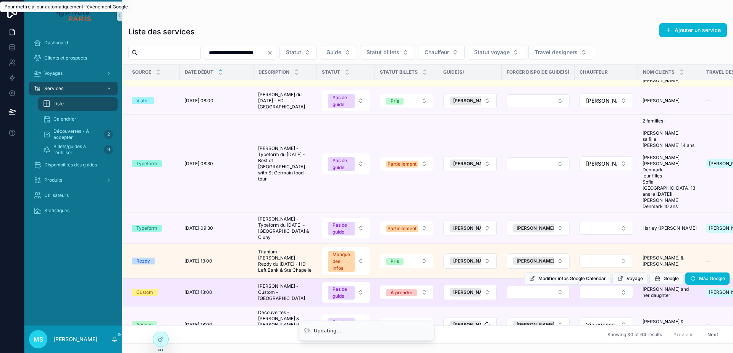
click at [692, 279] on td "[PERSON_NAME] and her daughter [PERSON_NAME] and her daughter" at bounding box center [669, 293] width 63 height 28
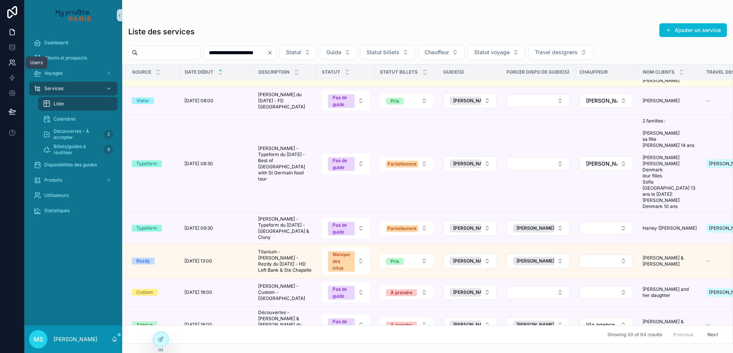
click at [10, 58] on link at bounding box center [12, 62] width 24 height 15
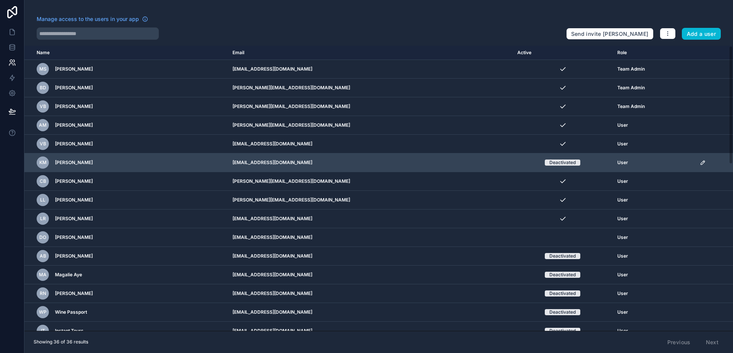
click at [702, 162] on icon "scrollable content" at bounding box center [703, 163] width 4 height 4
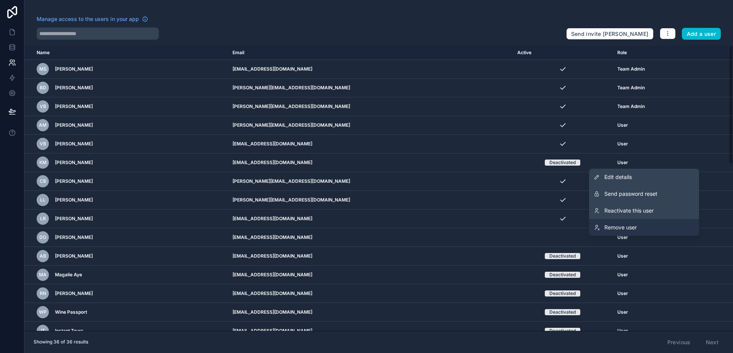
click at [653, 227] on link "Remove user" at bounding box center [644, 227] width 110 height 17
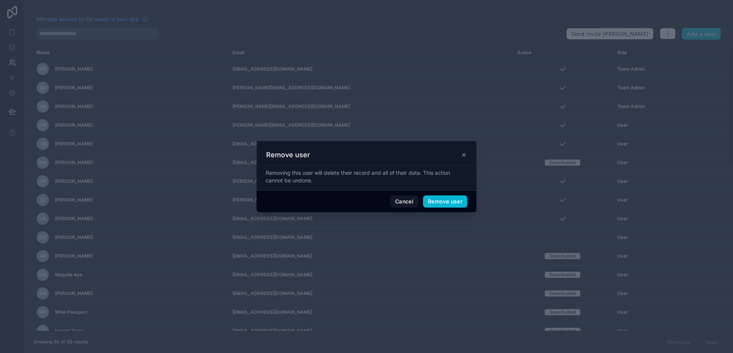
click at [463, 157] on icon at bounding box center [464, 155] width 3 height 3
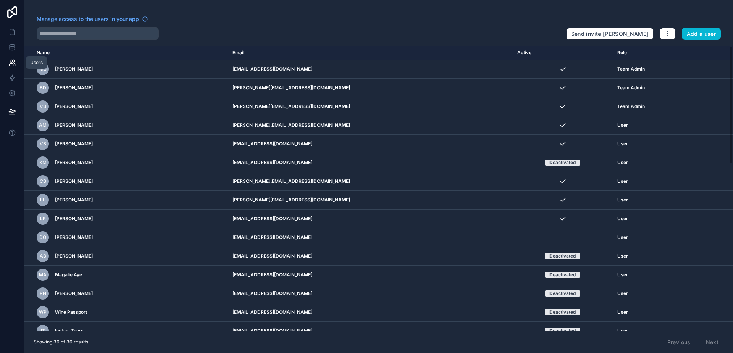
click at [7, 63] on link at bounding box center [12, 62] width 24 height 15
click at [13, 32] on icon at bounding box center [12, 32] width 8 height 8
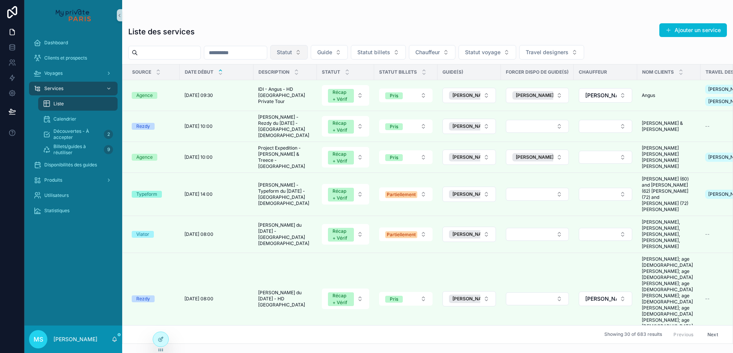
scroll to position [28, 0]
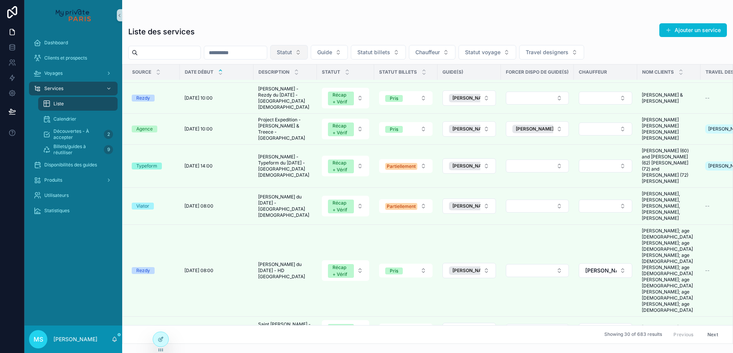
click at [292, 52] on span "Statut" at bounding box center [284, 53] width 15 height 8
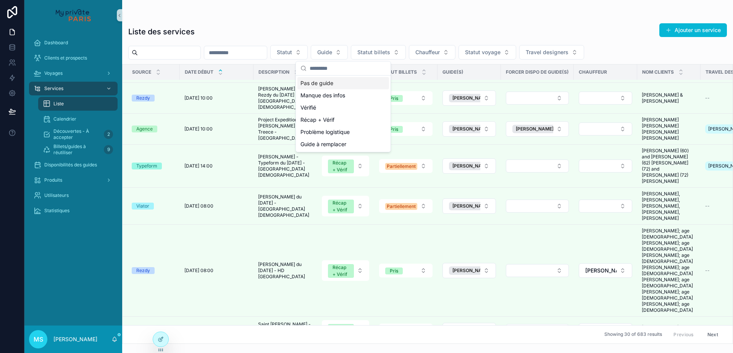
click at [327, 81] on div "Pas de guide" at bounding box center [344, 83] width 92 height 12
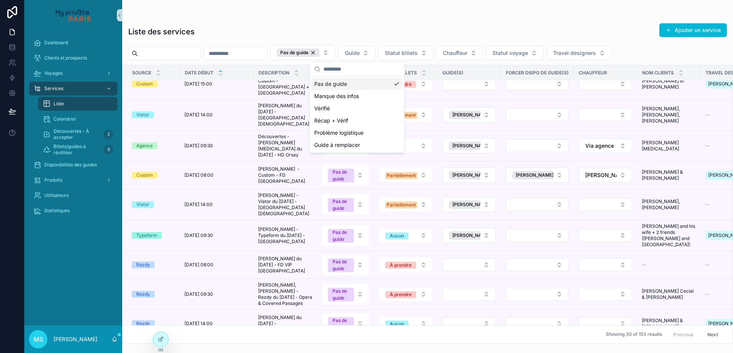
scroll to position [19, 0]
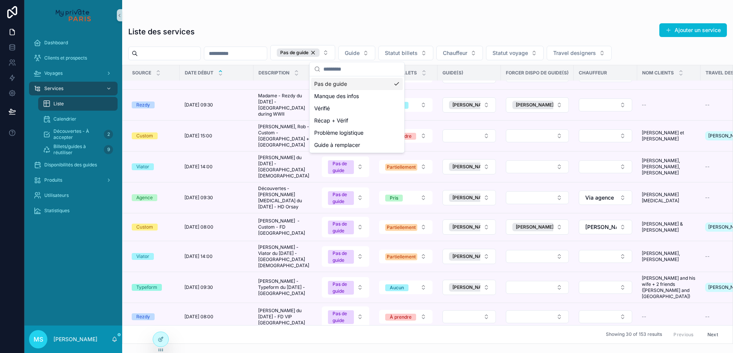
click at [334, 85] on div "Pas de guide" at bounding box center [357, 84] width 92 height 12
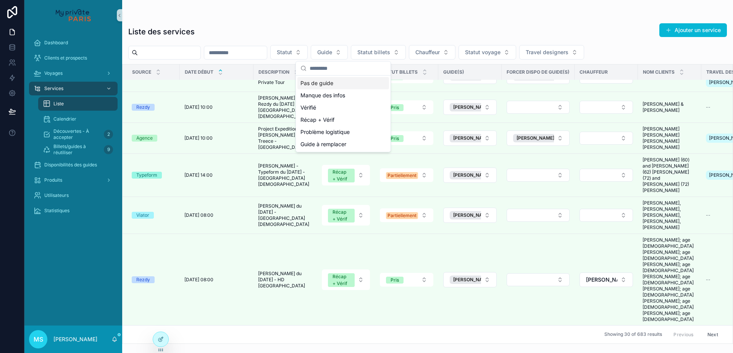
scroll to position [492, 0]
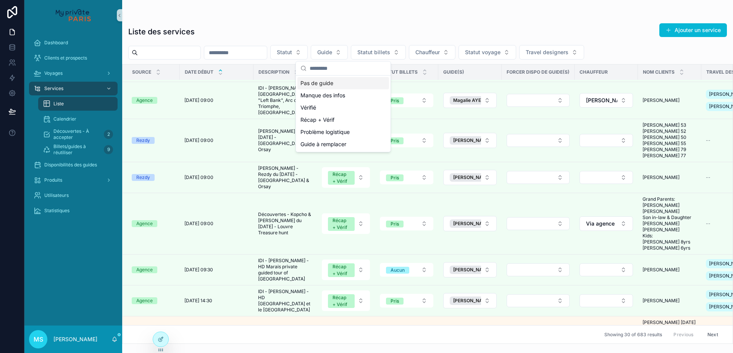
click at [354, 84] on div "Pas de guide" at bounding box center [344, 83] width 92 height 12
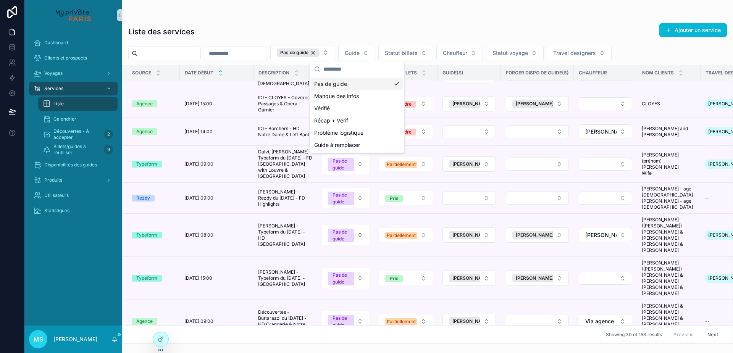
click at [304, 19] on div "Liste des services Ajouter un service Pas de guide Guide Statut billets Chauffe…" at bounding box center [427, 181] width 611 height 326
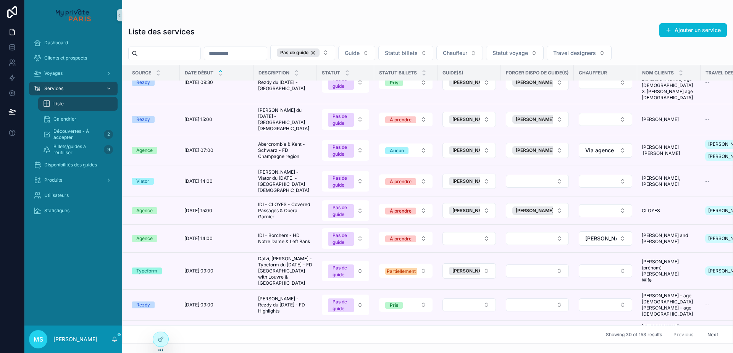
scroll to position [644, 0]
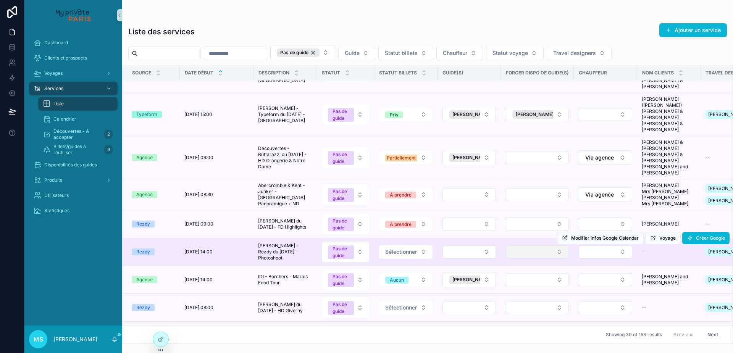
click at [528, 246] on button "Select Button" at bounding box center [537, 252] width 63 height 13
click at [361, 242] on button "Pas de guide" at bounding box center [345, 252] width 47 height 21
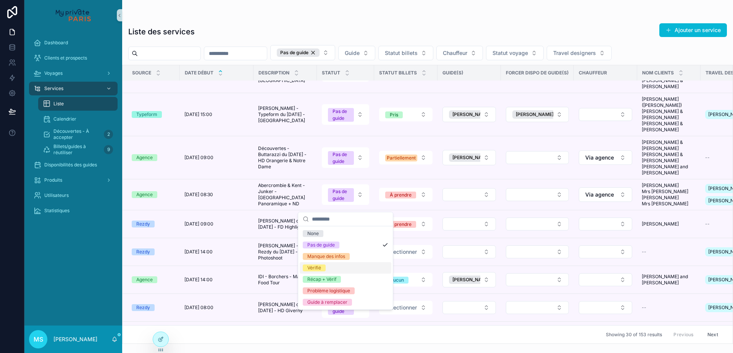
click at [353, 273] on div "Vérifié" at bounding box center [346, 267] width 92 height 11
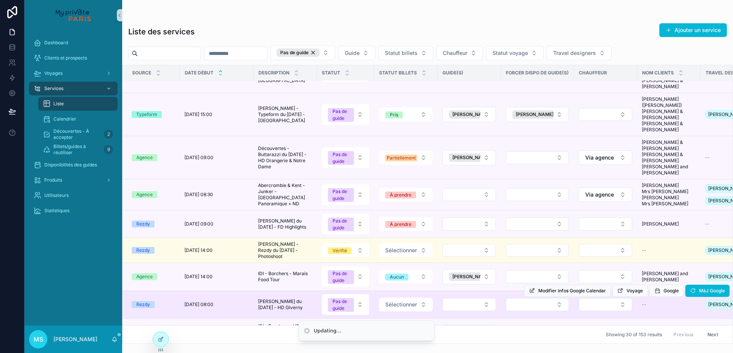
scroll to position [641, 0]
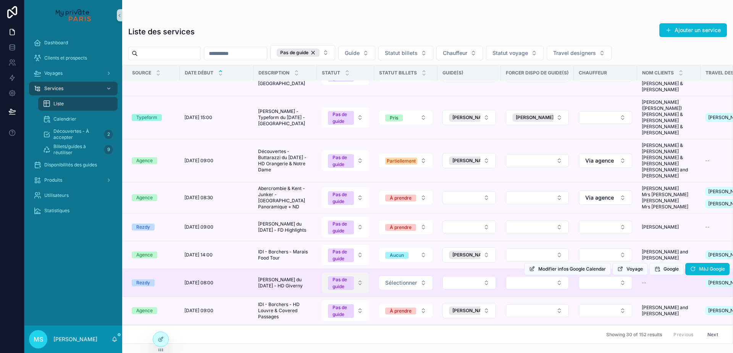
click at [360, 273] on button "Pas de guide" at bounding box center [345, 283] width 47 height 21
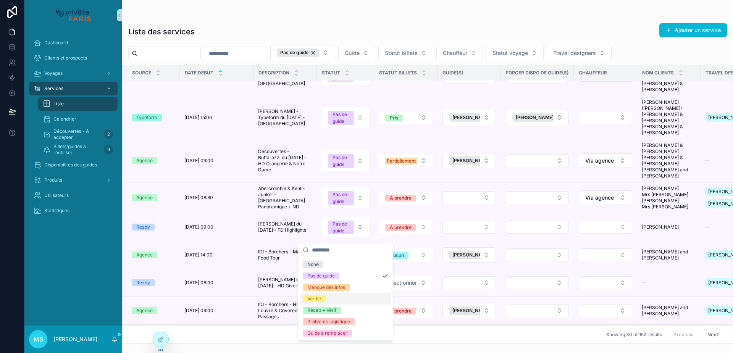
click at [351, 298] on div "Vérifié" at bounding box center [346, 298] width 92 height 11
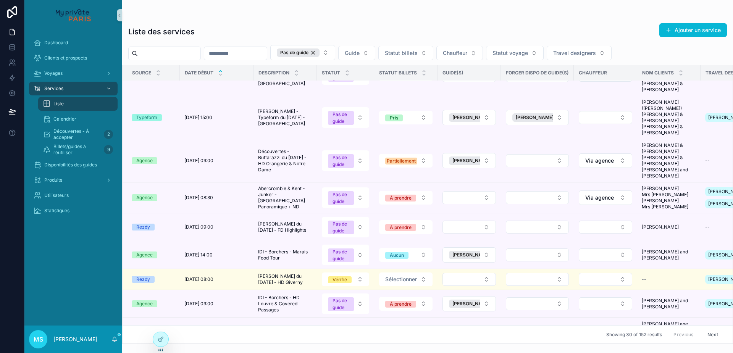
click at [184, 55] on input "scrollable content" at bounding box center [169, 53] width 63 height 11
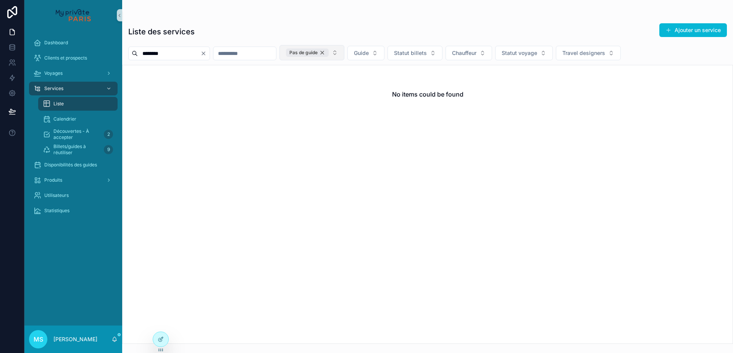
click at [329, 52] on div "Pas de guide" at bounding box center [307, 53] width 43 height 8
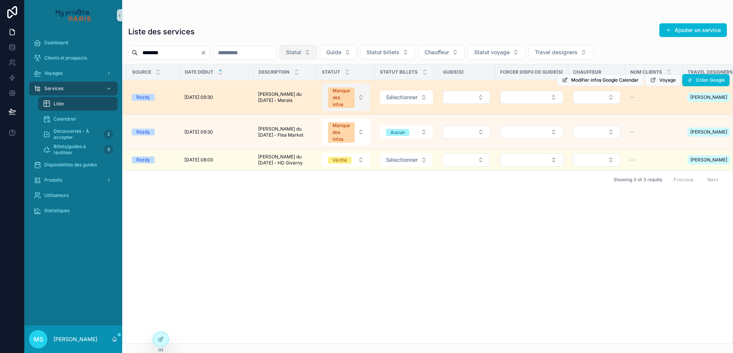
click at [361, 94] on button "Manque des infos" at bounding box center [346, 98] width 48 height 28
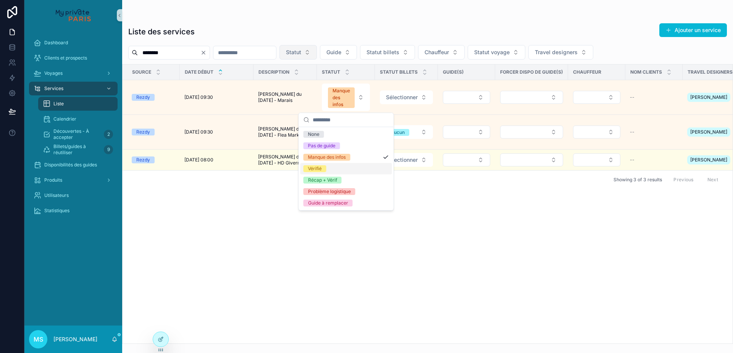
click at [341, 170] on div "Vérifié" at bounding box center [347, 168] width 92 height 11
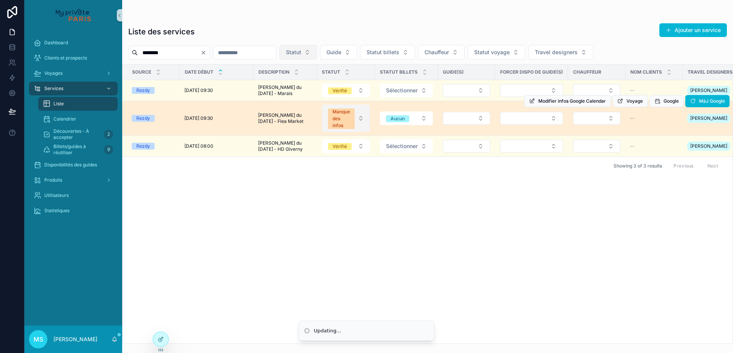
click at [361, 125] on button "Manque des infos" at bounding box center [346, 119] width 48 height 28
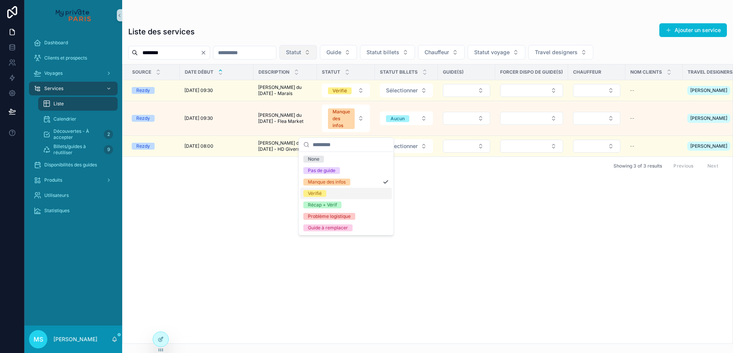
click at [344, 194] on div "Vérifié" at bounding box center [347, 193] width 92 height 11
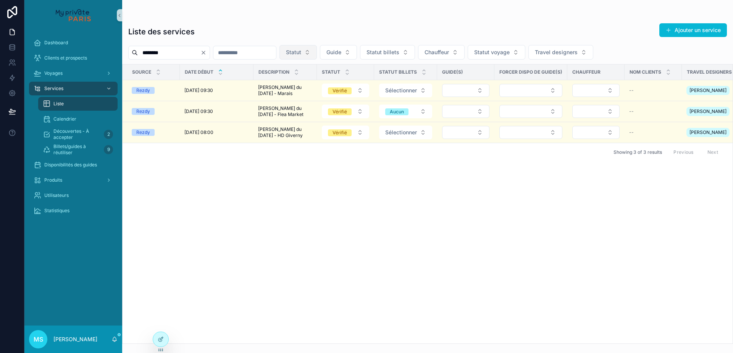
drag, startPoint x: 183, startPoint y: 52, endPoint x: 137, endPoint y: 51, distance: 45.5
click at [137, 51] on div "********" at bounding box center [169, 53] width 82 height 14
type input "********"
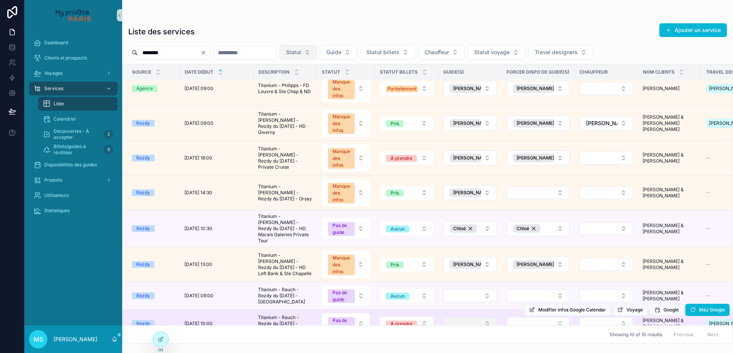
click at [493, 317] on button "Select Button" at bounding box center [469, 323] width 53 height 13
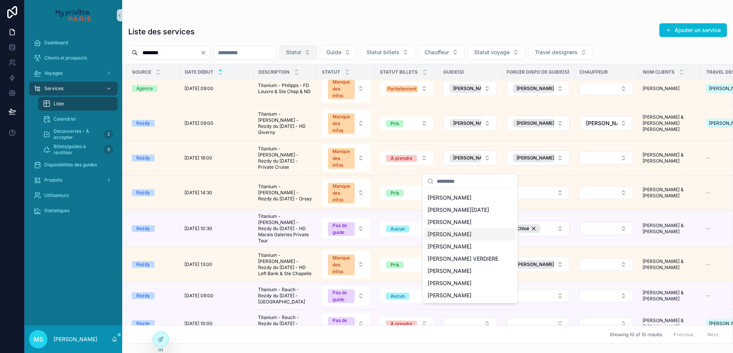
scroll to position [47, 0]
click at [459, 281] on span "[PERSON_NAME]" at bounding box center [450, 284] width 44 height 8
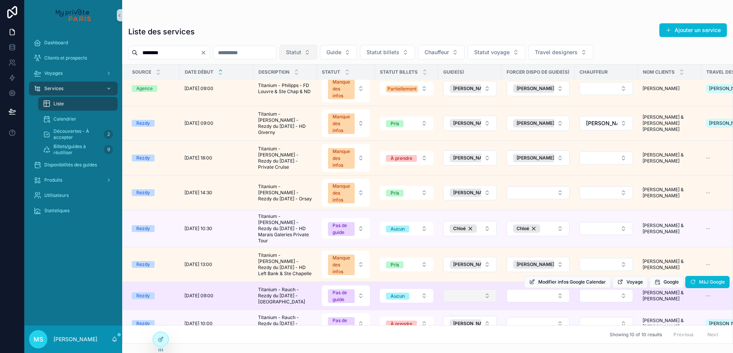
click at [462, 290] on button "Select Button" at bounding box center [469, 296] width 53 height 13
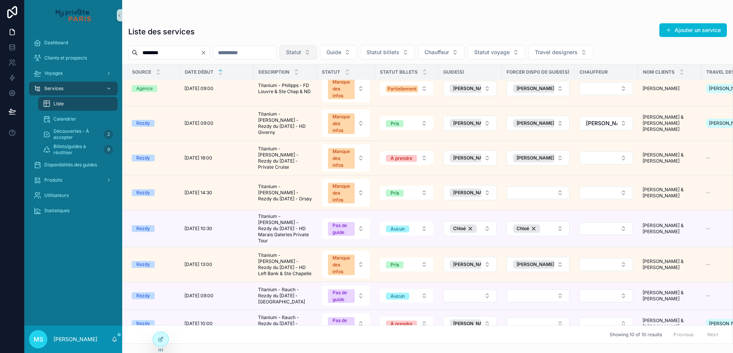
click at [462, 290] on button "Select Button" at bounding box center [469, 296] width 53 height 13
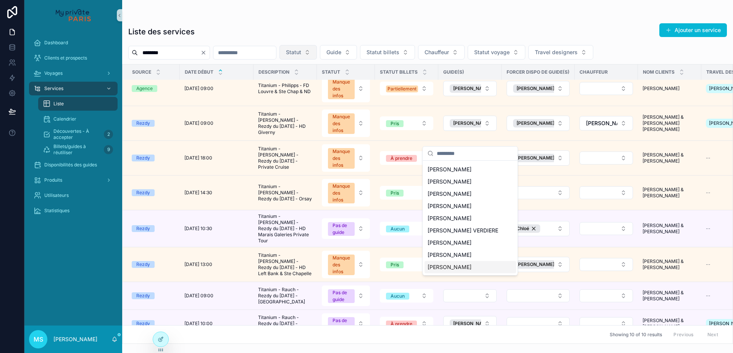
scroll to position [108, 0]
click at [461, 269] on span "[PERSON_NAME]" at bounding box center [450, 268] width 44 height 8
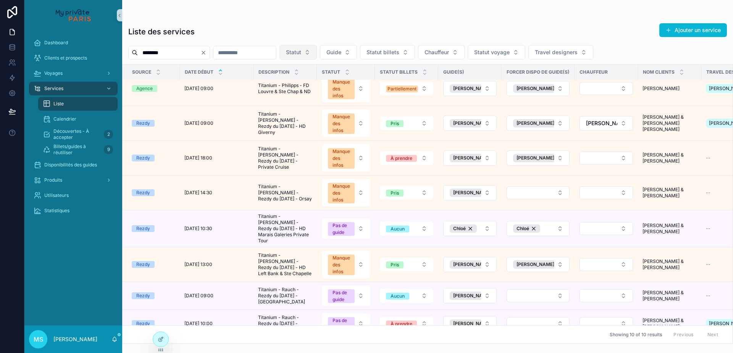
scroll to position [0, 0]
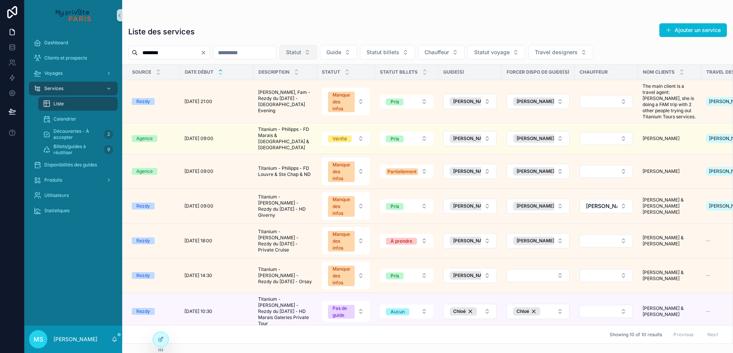
drag, startPoint x: 168, startPoint y: 51, endPoint x: 131, endPoint y: 50, distance: 37.4
click at [131, 50] on div "********" at bounding box center [169, 53] width 82 height 14
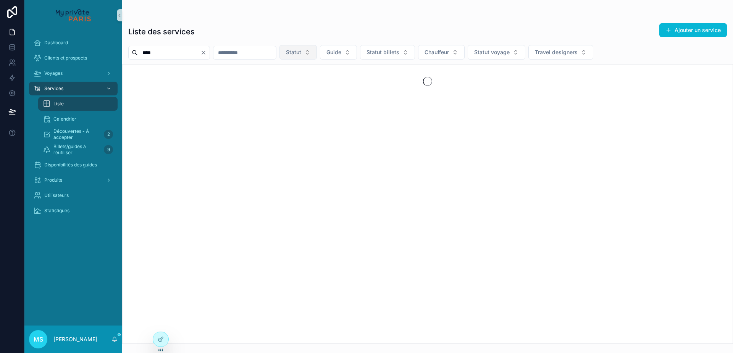
type input "****"
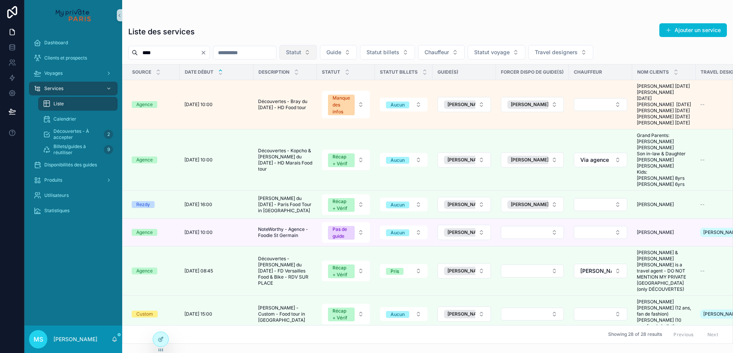
click at [301, 53] on span "Statut" at bounding box center [293, 53] width 15 height 8
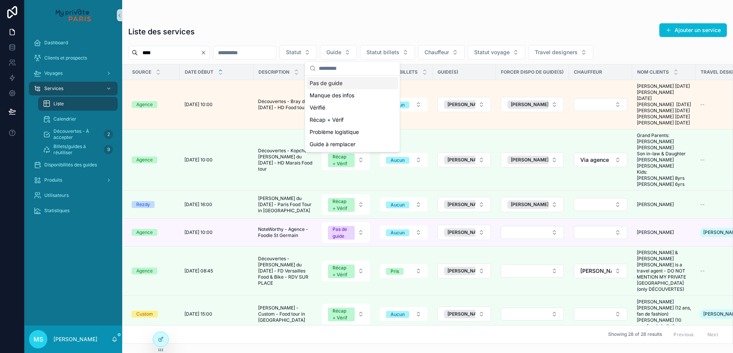
click at [340, 84] on div "Pas de guide" at bounding box center [353, 83] width 92 height 12
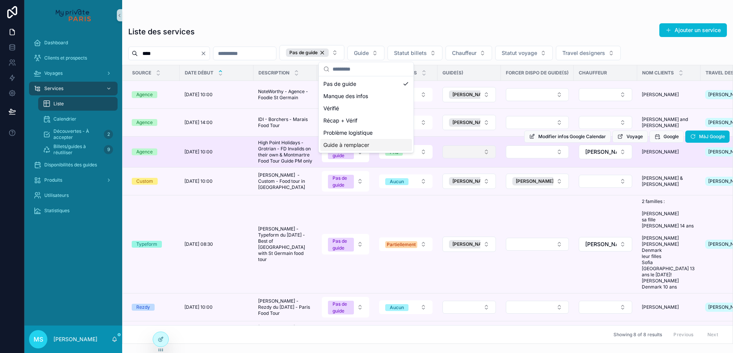
click at [458, 159] on button "Select Button" at bounding box center [469, 152] width 53 height 13
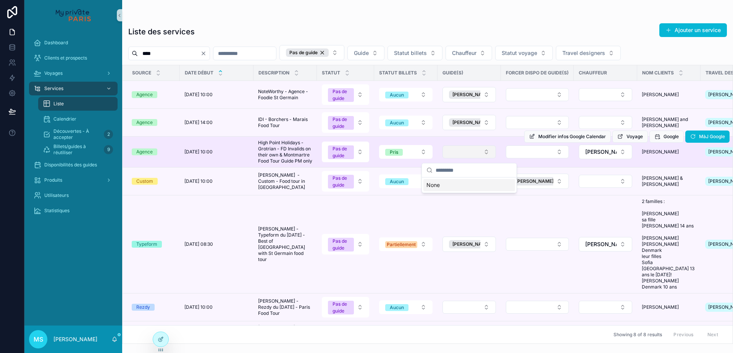
click at [458, 159] on button "Select Button" at bounding box center [469, 152] width 53 height 13
click at [526, 157] on button "Select Button" at bounding box center [537, 152] width 63 height 13
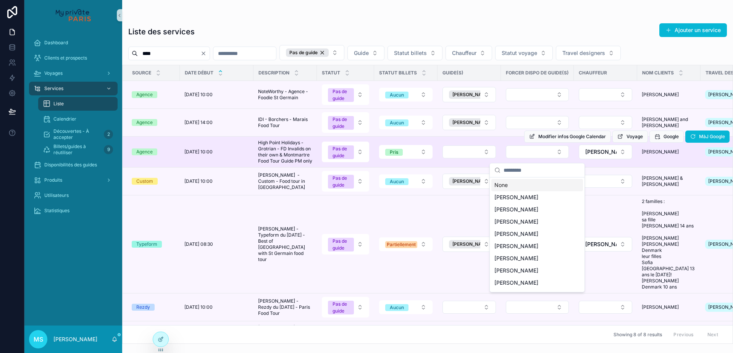
click at [497, 149] on td "scrollable content" at bounding box center [469, 152] width 63 height 31
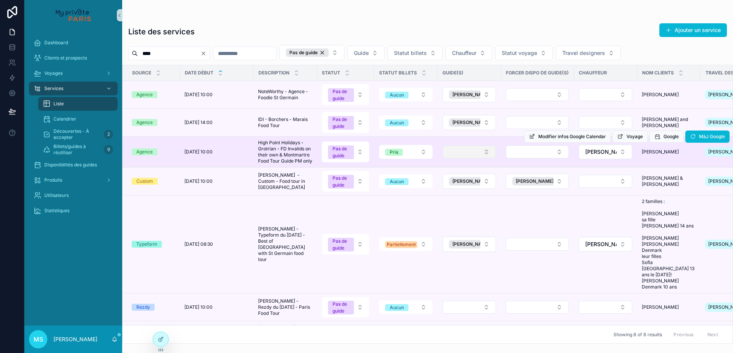
click at [481, 155] on button "Select Button" at bounding box center [469, 152] width 53 height 13
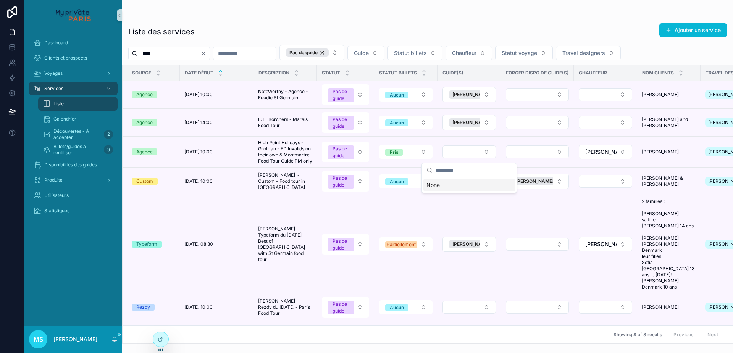
click at [466, 169] on input "scrollable content" at bounding box center [474, 170] width 76 height 14
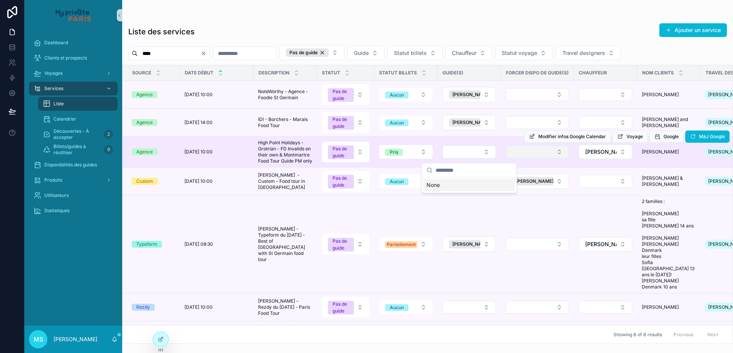
click at [524, 158] on button "Select Button" at bounding box center [537, 152] width 63 height 13
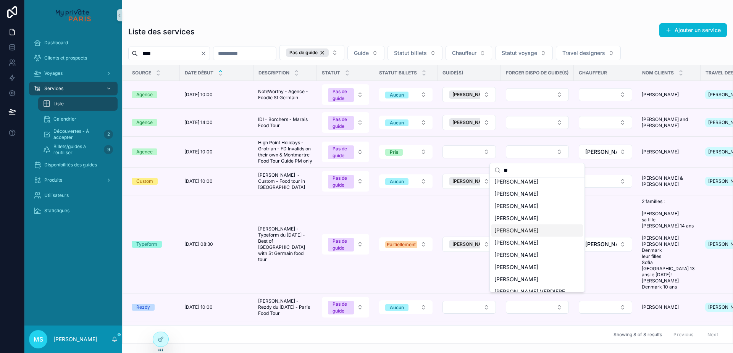
scroll to position [47, 0]
type input "**"
click at [505, 276] on span "[PERSON_NAME]" at bounding box center [517, 280] width 44 height 8
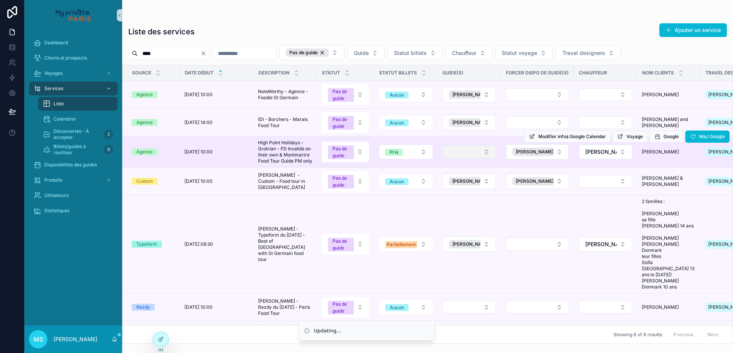
click at [466, 159] on button "Select Button" at bounding box center [469, 152] width 53 height 13
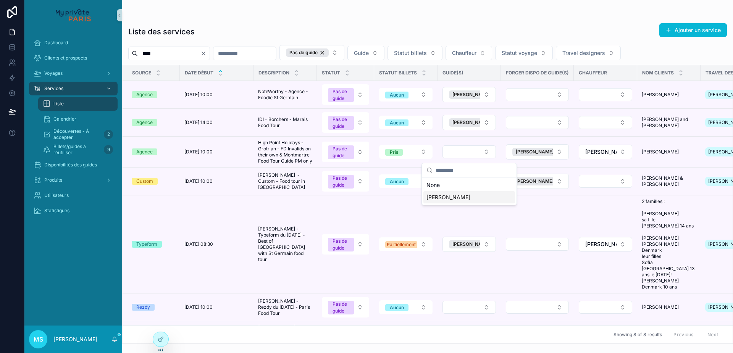
click at [458, 197] on span "[PERSON_NAME]" at bounding box center [449, 198] width 44 height 8
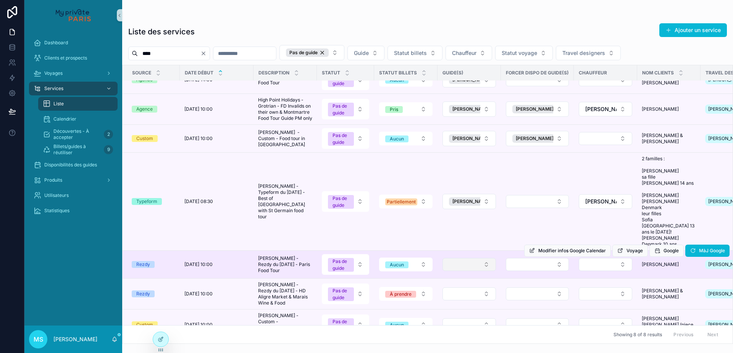
scroll to position [42, 0]
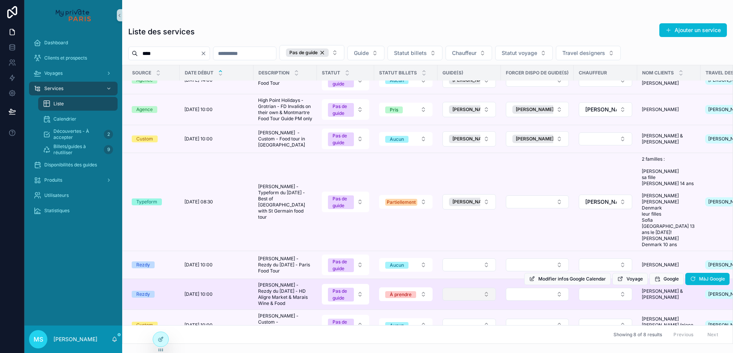
click at [468, 288] on button "Select Button" at bounding box center [469, 294] width 53 height 13
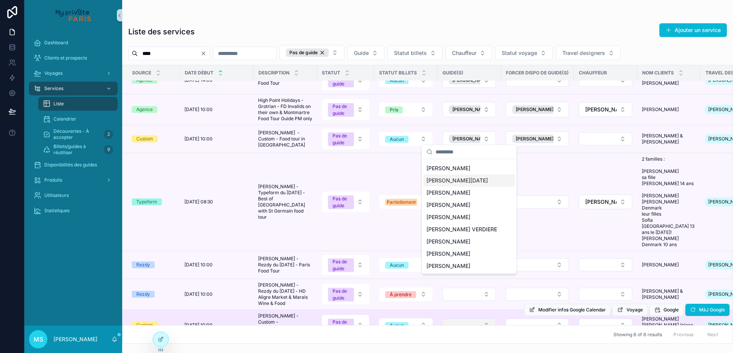
scroll to position [0, 0]
click at [490, 313] on div "Dashboard Clients et prospects Voyages Services Liste Calendrier Découvertes - …" at bounding box center [378, 176] width 709 height 353
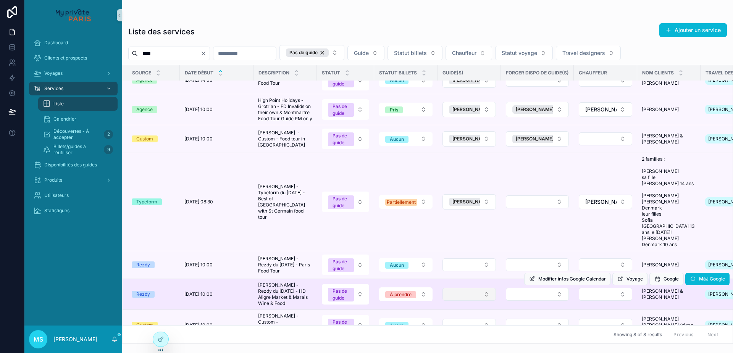
click at [488, 288] on button "Select Button" at bounding box center [469, 294] width 53 height 13
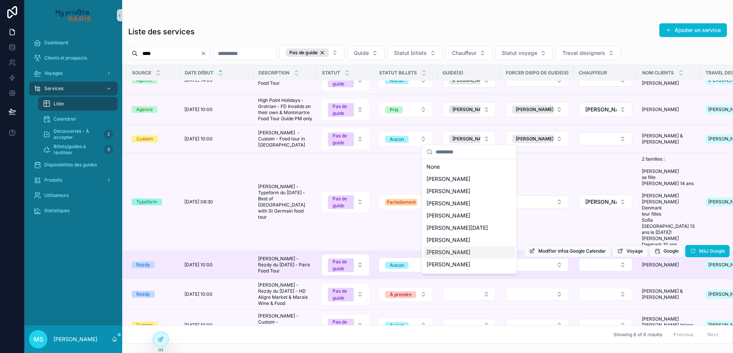
click at [411, 251] on td "Aucun" at bounding box center [405, 265] width 63 height 28
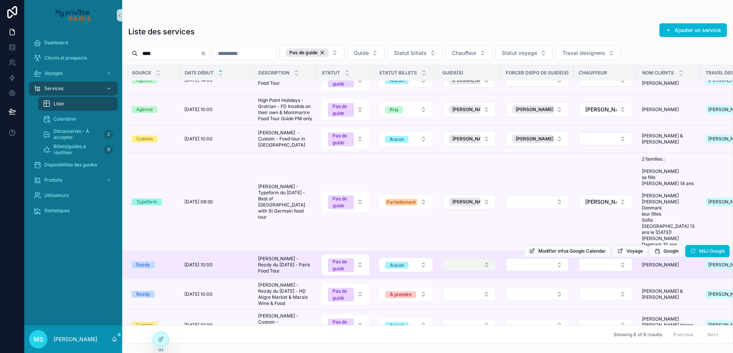
click at [479, 259] on button "Select Button" at bounding box center [469, 265] width 53 height 13
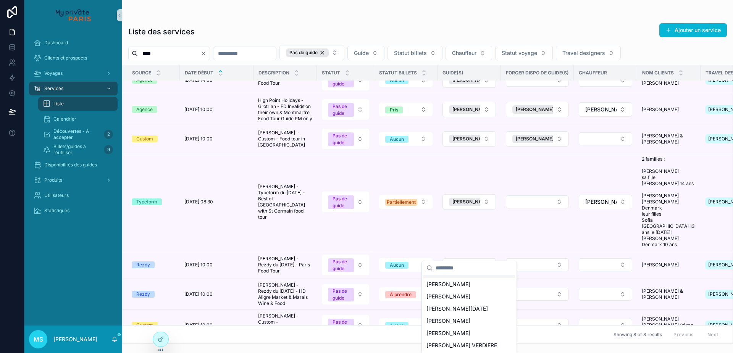
scroll to position [23, 0]
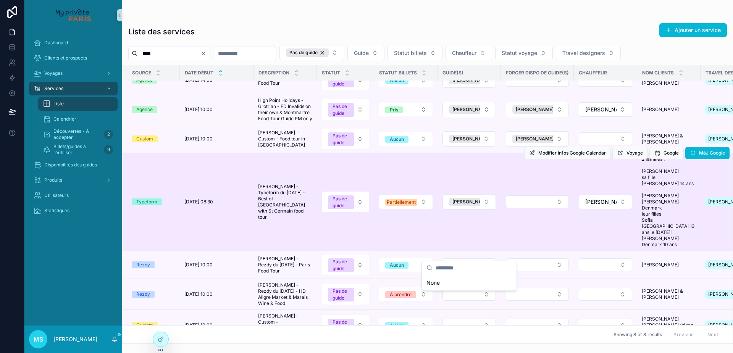
click at [471, 238] on td "[PERSON_NAME]" at bounding box center [469, 202] width 63 height 98
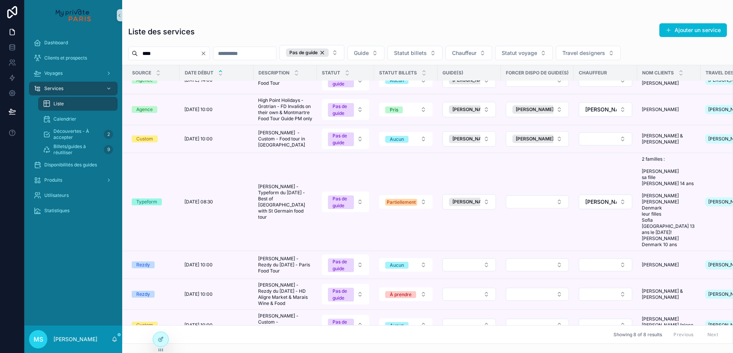
scroll to position [0, 0]
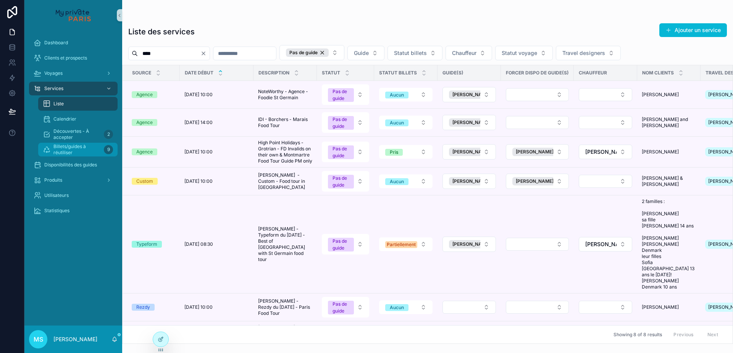
click at [59, 150] on span "Billets/guides à réutiliser" at bounding box center [76, 150] width 47 height 12
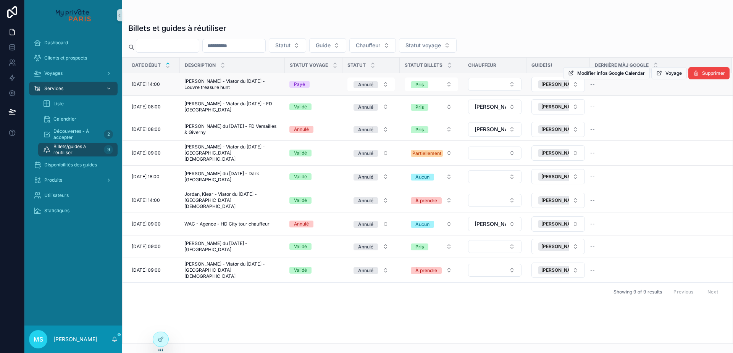
click at [219, 84] on span "[PERSON_NAME] - Viator du [DATE] - Louvre treasure hunt" at bounding box center [232, 84] width 96 height 12
click at [388, 86] on button "Annulé" at bounding box center [371, 85] width 47 height 14
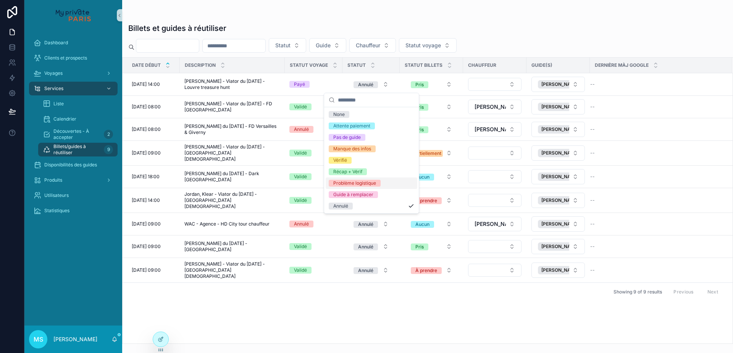
click at [384, 181] on div "Problème logistique" at bounding box center [372, 183] width 92 height 11
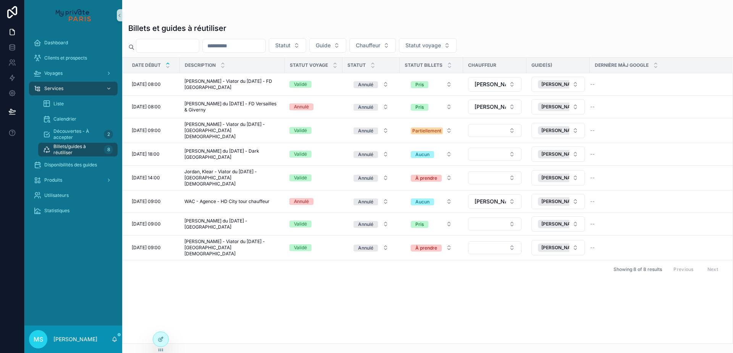
click at [165, 44] on input "scrollable content" at bounding box center [167, 45] width 63 height 11
type input "******"
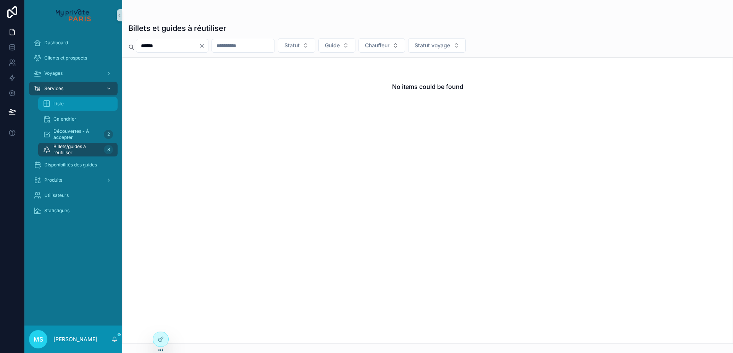
click at [69, 104] on div "Liste" at bounding box center [78, 104] width 70 height 12
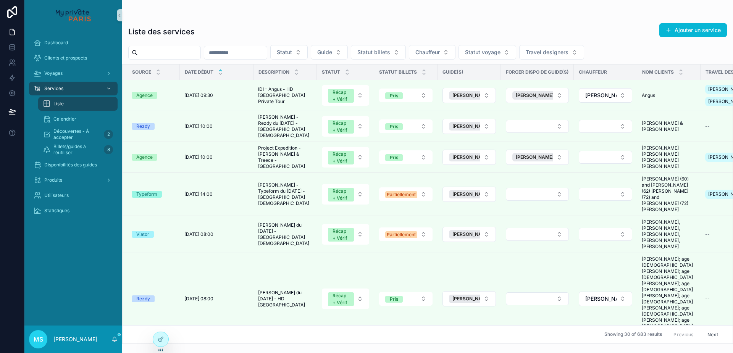
click at [176, 55] on input "scrollable content" at bounding box center [169, 52] width 63 height 11
click at [163, 52] on input "scrollable content" at bounding box center [169, 52] width 63 height 11
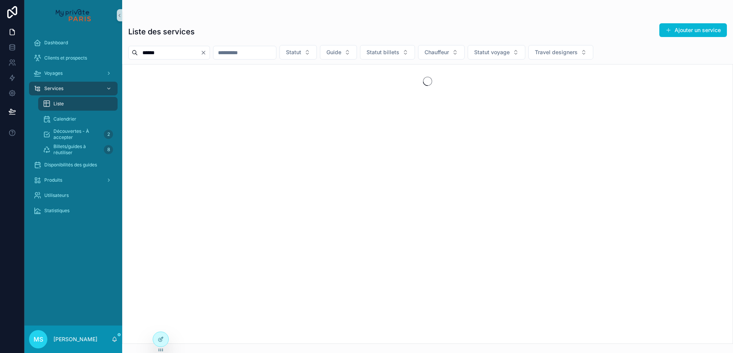
click at [365, 122] on div "scrollable content" at bounding box center [427, 204] width 611 height 280
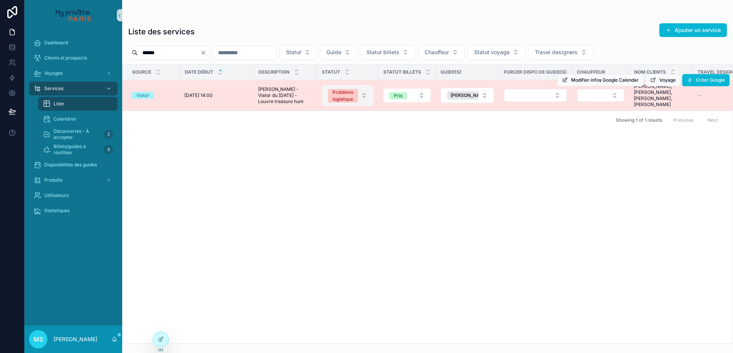
click at [364, 94] on button "Problème logistique" at bounding box center [348, 95] width 52 height 21
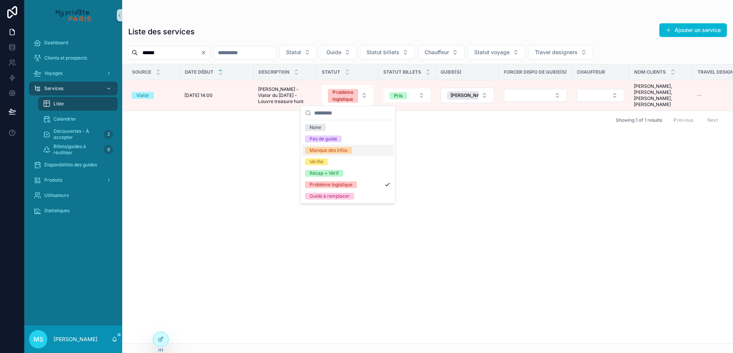
click at [359, 153] on div "Manque des infos" at bounding box center [348, 150] width 92 height 11
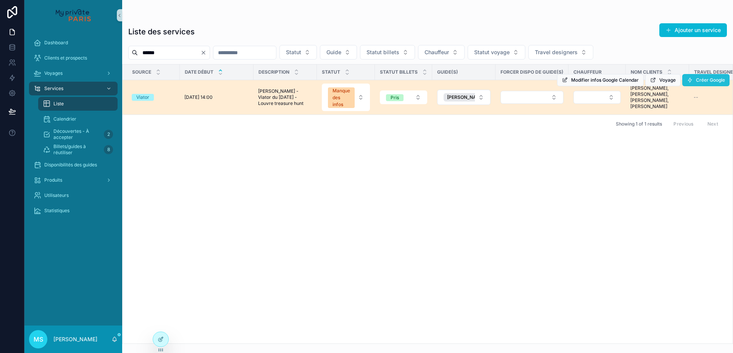
click at [715, 81] on span "Créer Google" at bounding box center [710, 80] width 29 height 6
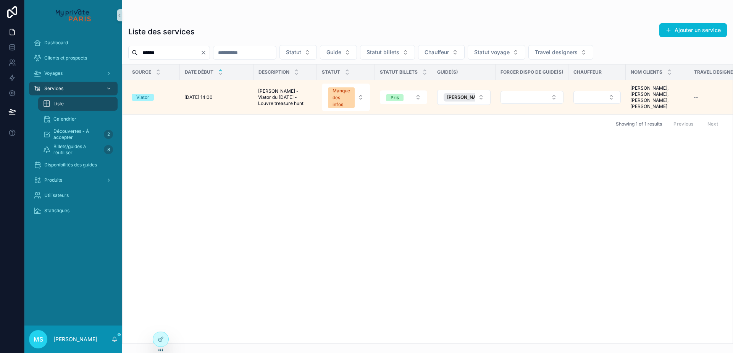
drag, startPoint x: 166, startPoint y: 51, endPoint x: 138, endPoint y: 51, distance: 28.6
click at [138, 51] on div "******" at bounding box center [169, 53] width 82 height 14
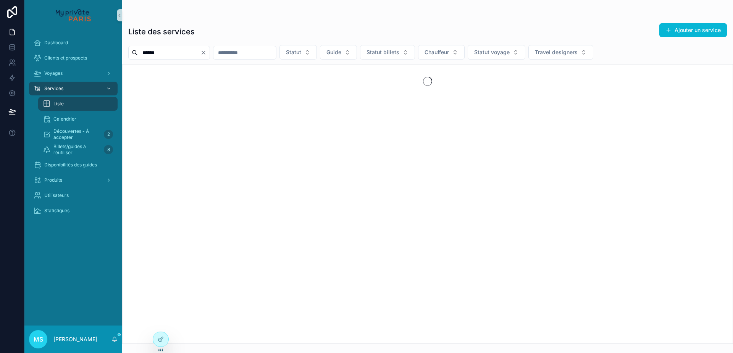
type input "******"
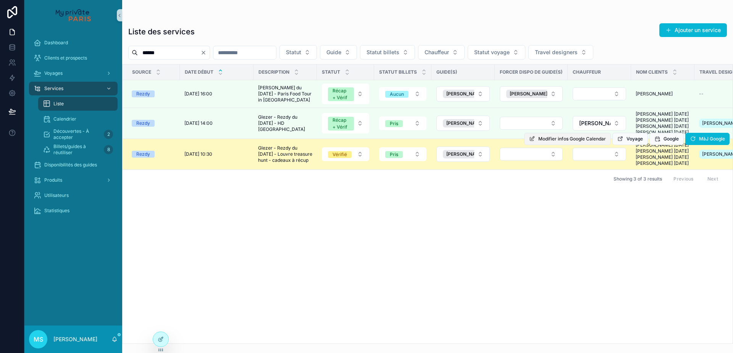
click at [554, 142] on span "Modifier infos Google Calendar" at bounding box center [573, 139] width 68 height 6
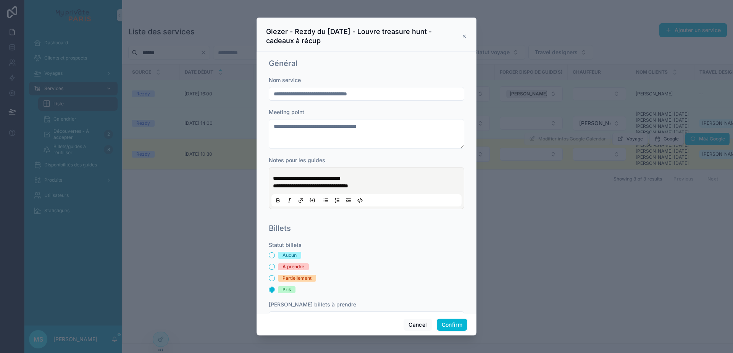
drag, startPoint x: 356, startPoint y: 95, endPoint x: 395, endPoint y: 95, distance: 39.3
click at [395, 95] on input "**********" at bounding box center [366, 94] width 195 height 11
type input "**********"
click at [455, 323] on button "Confirm" at bounding box center [452, 325] width 31 height 12
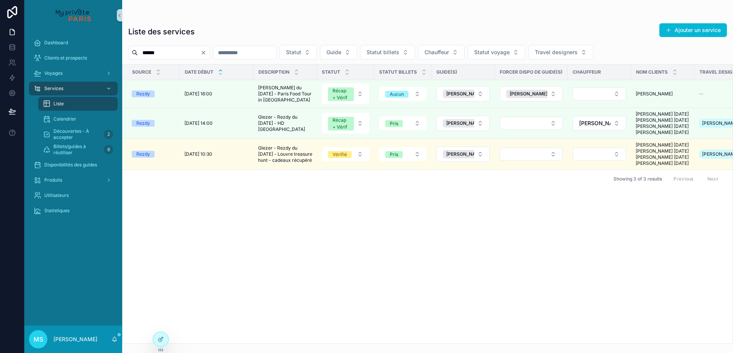
click at [360, 161] on button "Vérifié" at bounding box center [345, 154] width 47 height 14
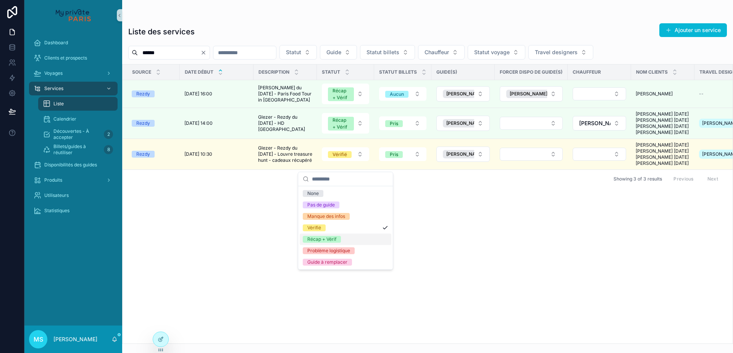
click at [337, 241] on span "Récap + Vérif" at bounding box center [322, 239] width 38 height 7
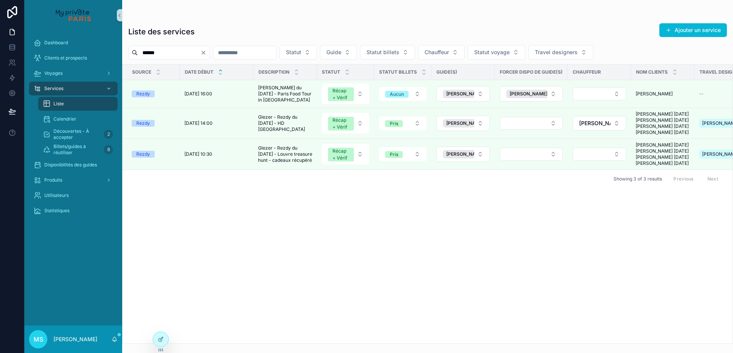
drag, startPoint x: 207, startPoint y: 52, endPoint x: 137, endPoint y: 52, distance: 70.3
click at [137, 52] on div "******" at bounding box center [169, 53] width 82 height 14
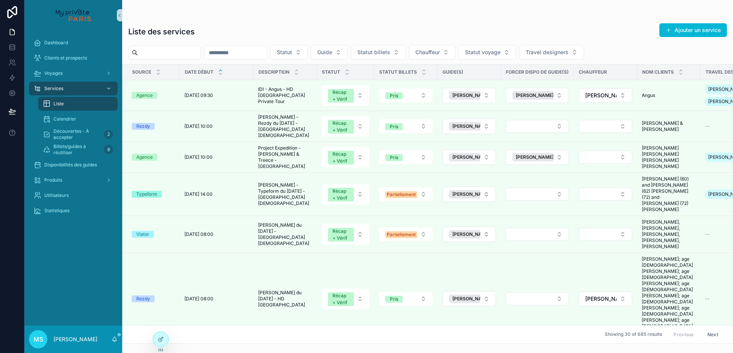
click at [176, 55] on input "scrollable content" at bounding box center [169, 52] width 63 height 11
